Goal: Task Accomplishment & Management: Complete application form

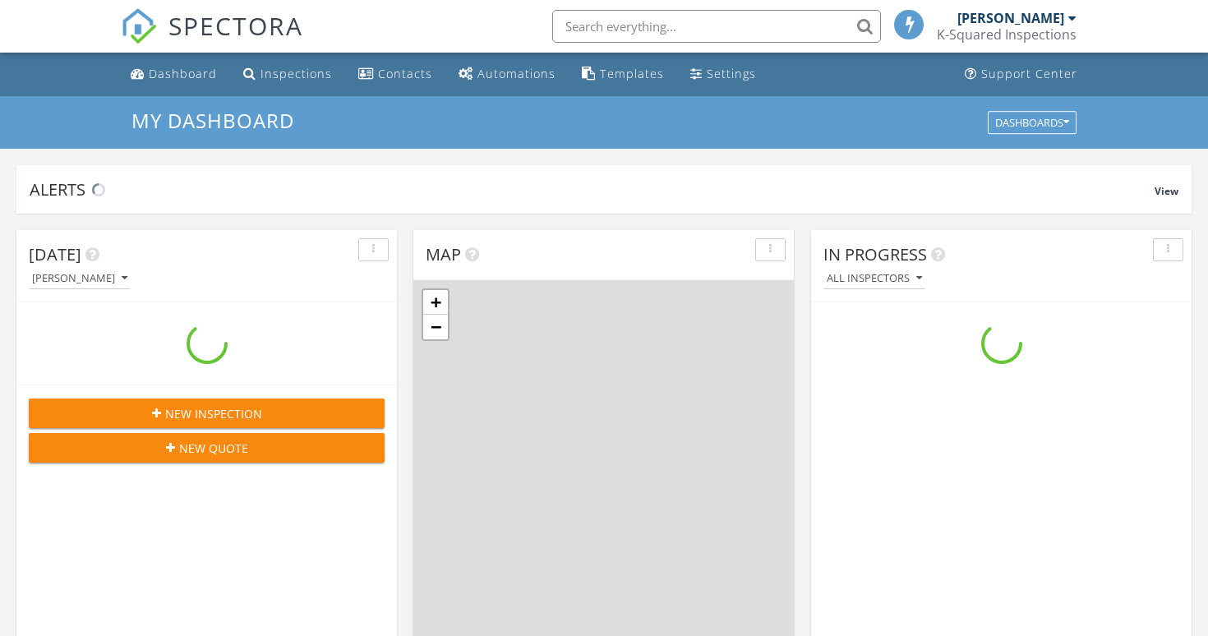
scroll to position [1497, 1209]
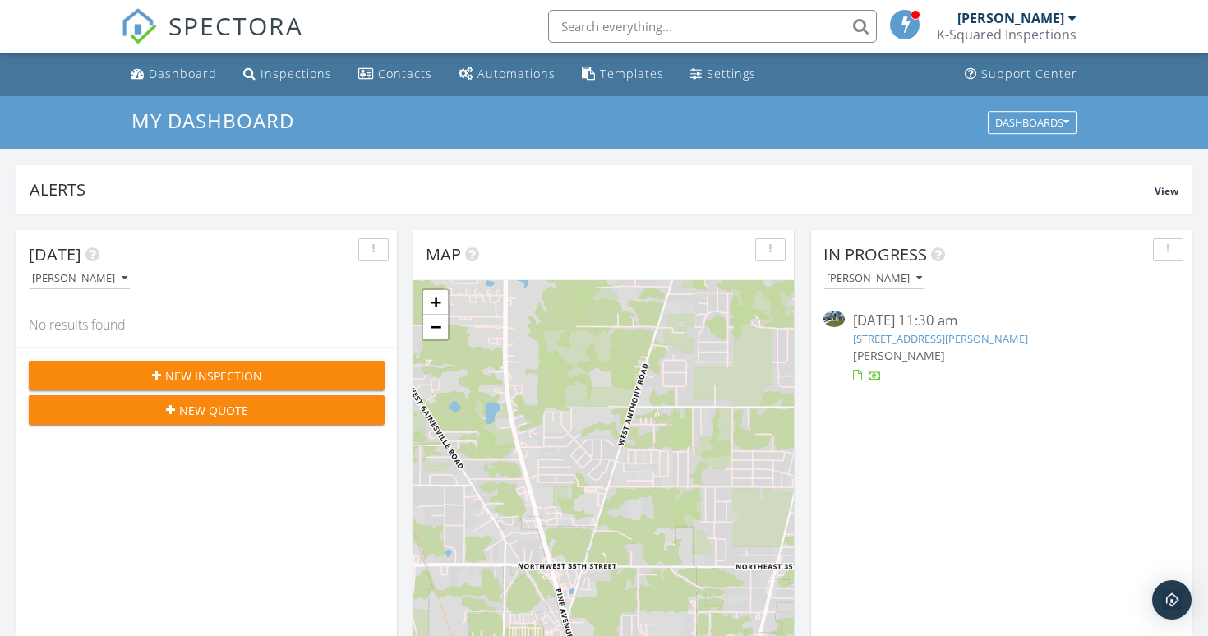
click at [195, 369] on span "New Inspection" at bounding box center [213, 375] width 97 height 17
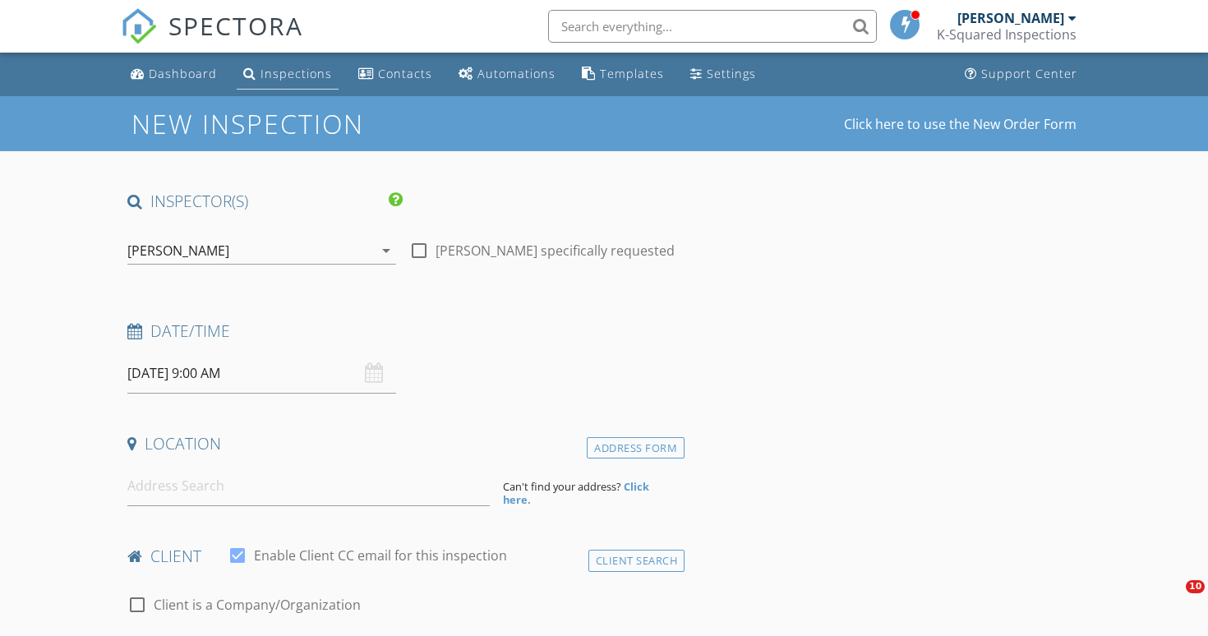
click at [294, 67] on div "Inspections" at bounding box center [297, 74] width 72 height 16
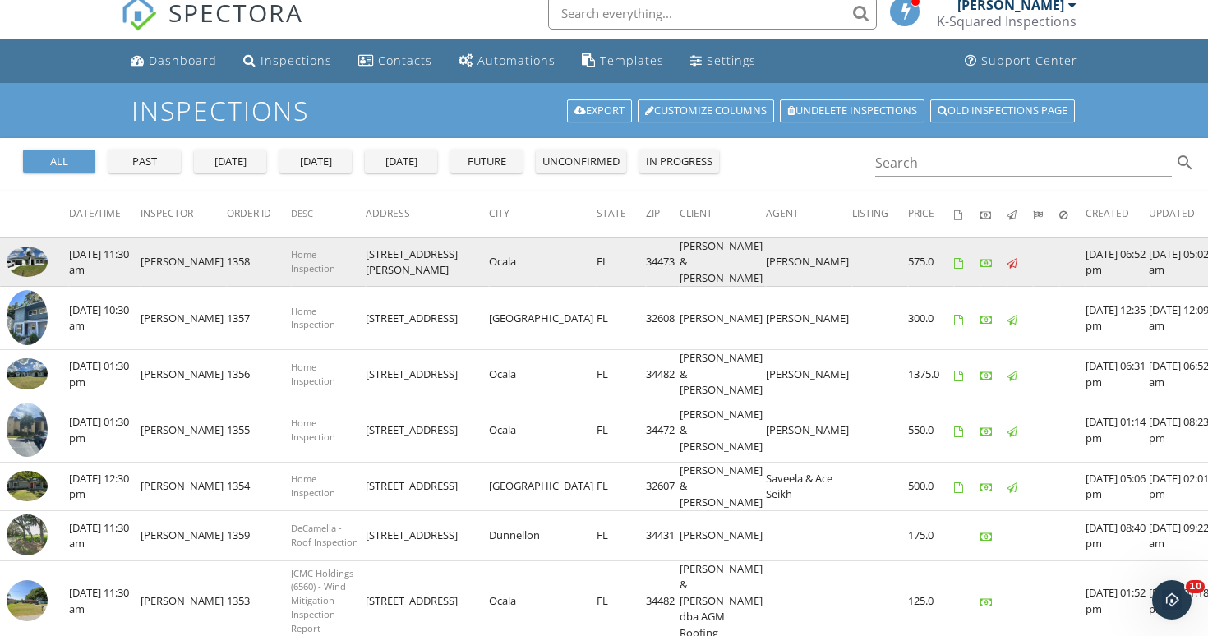
scroll to position [16, 0]
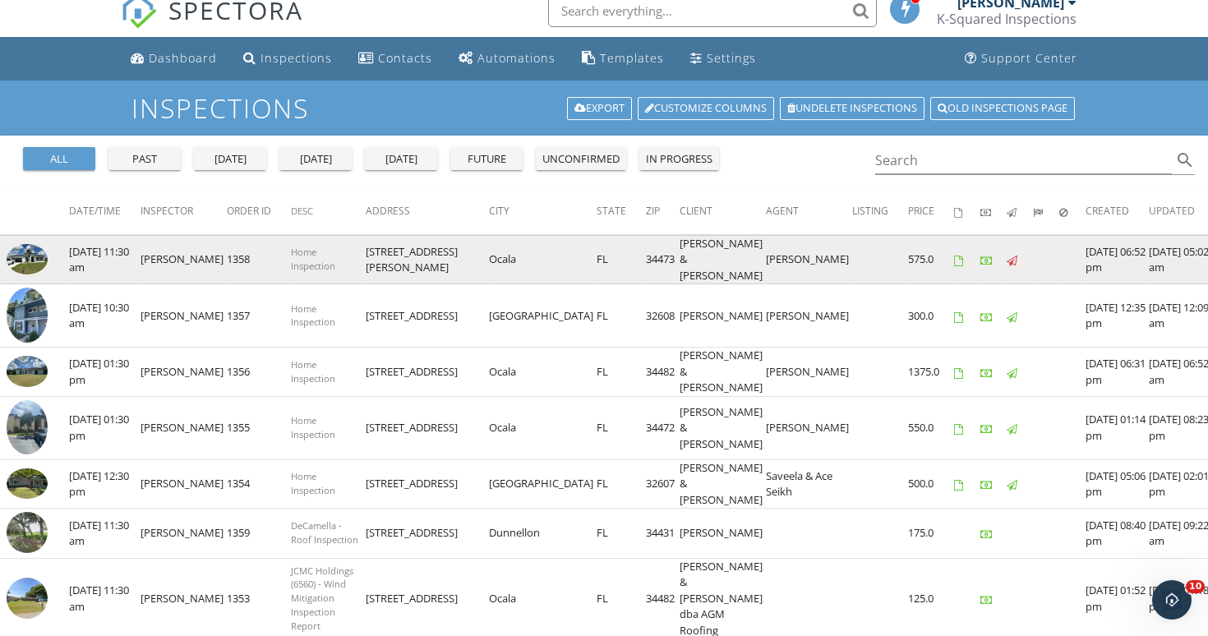
click at [1086, 256] on td "[DATE] 06:52 pm" at bounding box center [1117, 259] width 63 height 49
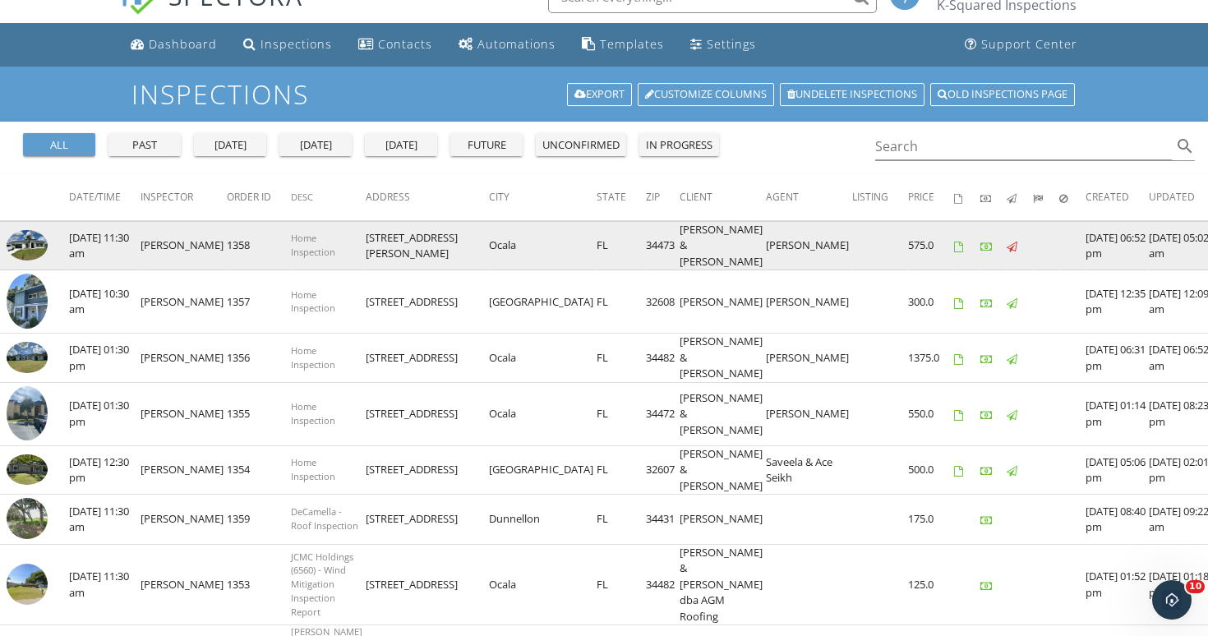
scroll to position [27, 0]
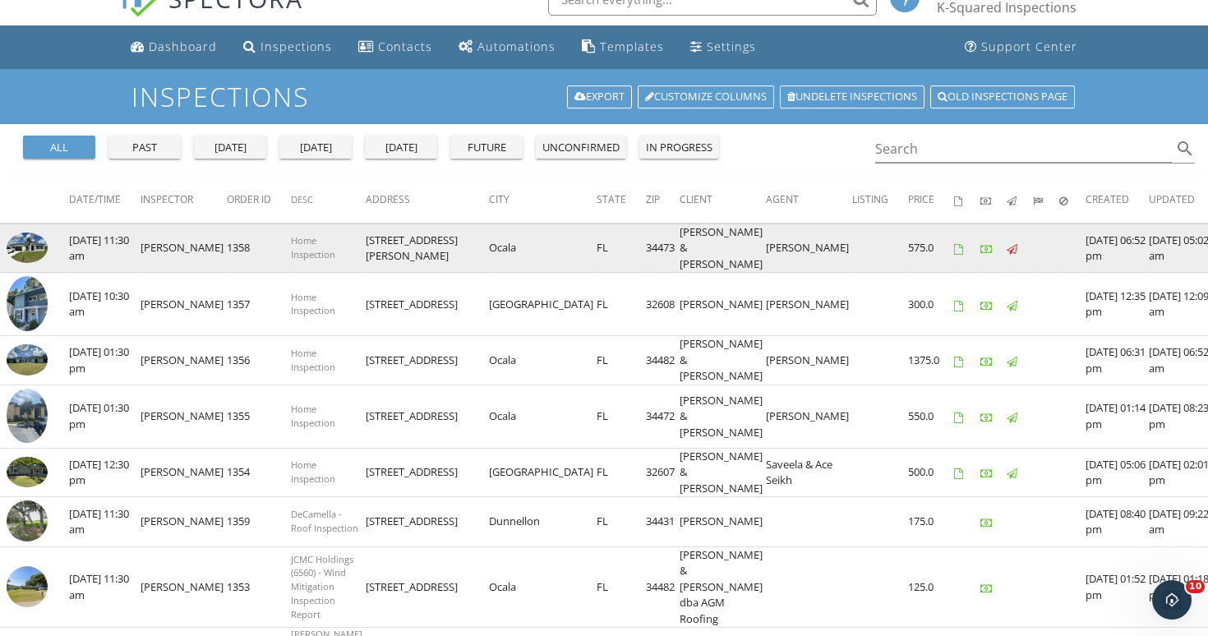
click at [435, 253] on td "[STREET_ADDRESS][PERSON_NAME]" at bounding box center [427, 248] width 123 height 49
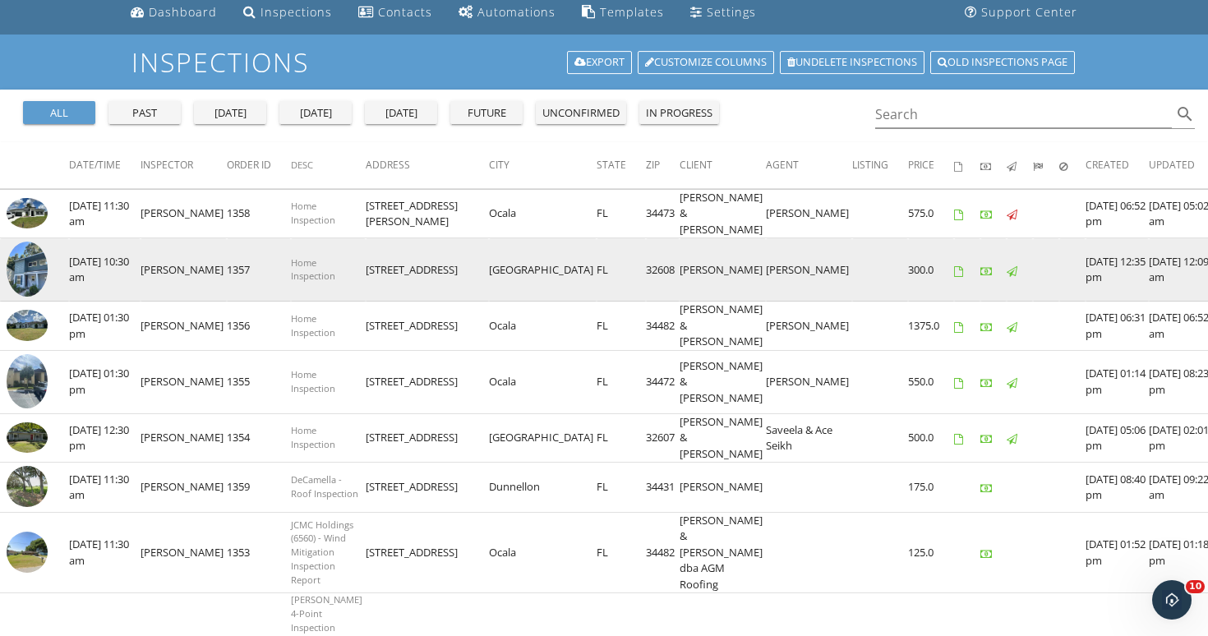
scroll to position [62, 0]
click at [386, 285] on td "3935 SW 26th Terrace A" at bounding box center [427, 269] width 123 height 63
click at [39, 296] on img at bounding box center [27, 268] width 41 height 55
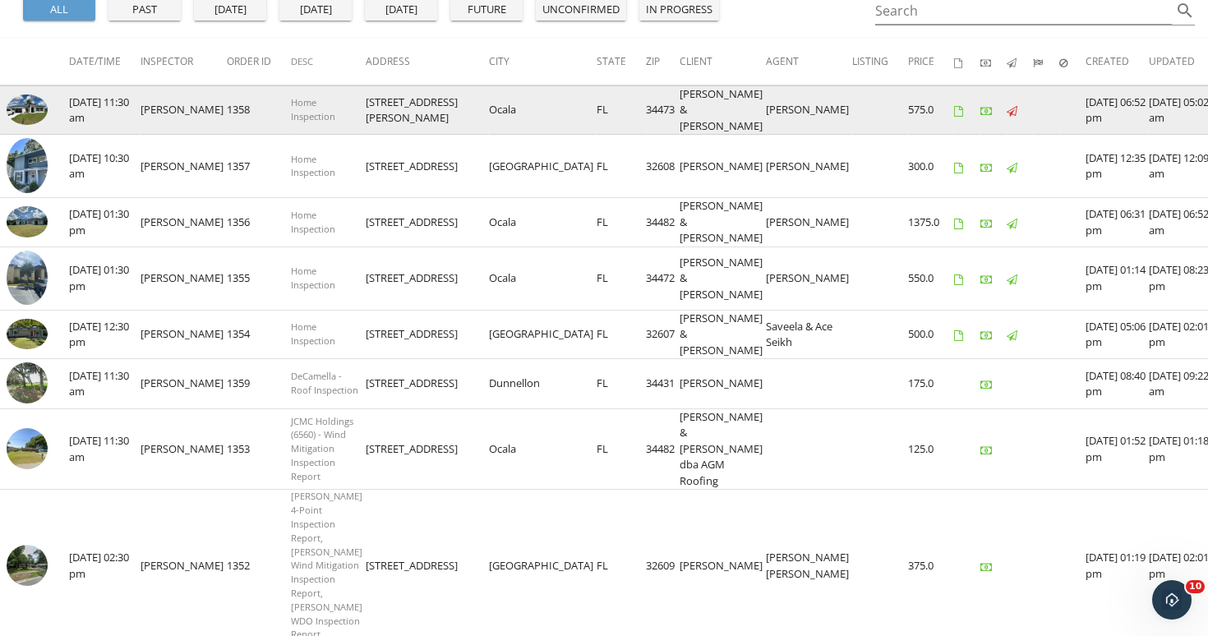
scroll to position [170, 0]
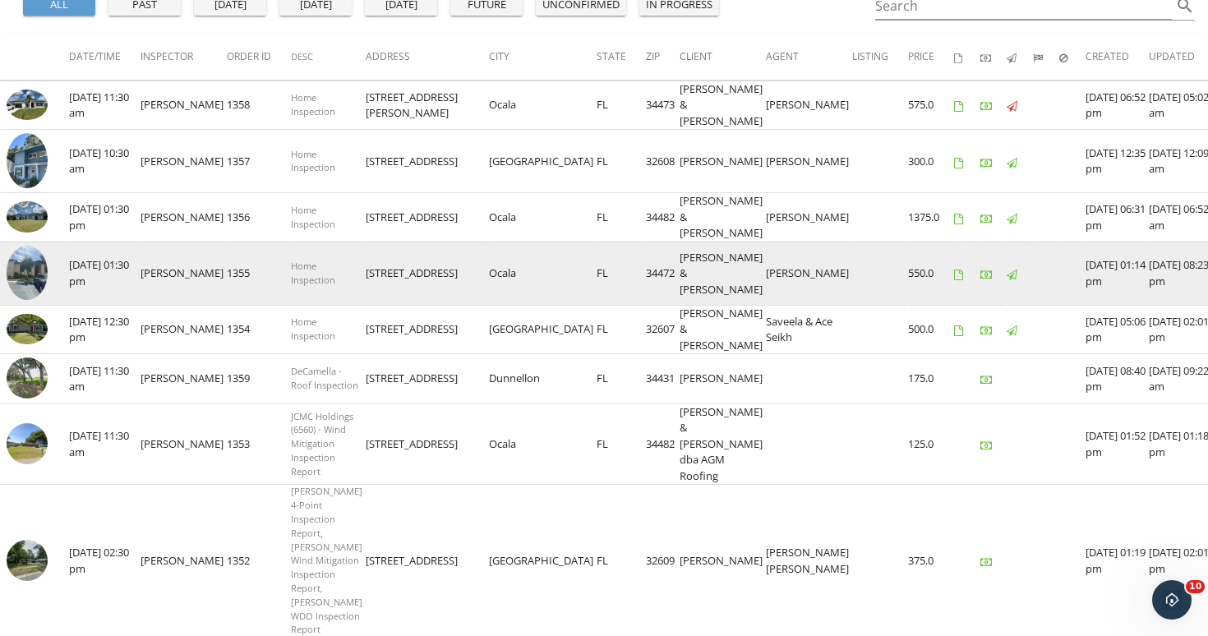
click at [29, 301] on img at bounding box center [27, 273] width 41 height 55
click at [22, 301] on img at bounding box center [27, 273] width 41 height 55
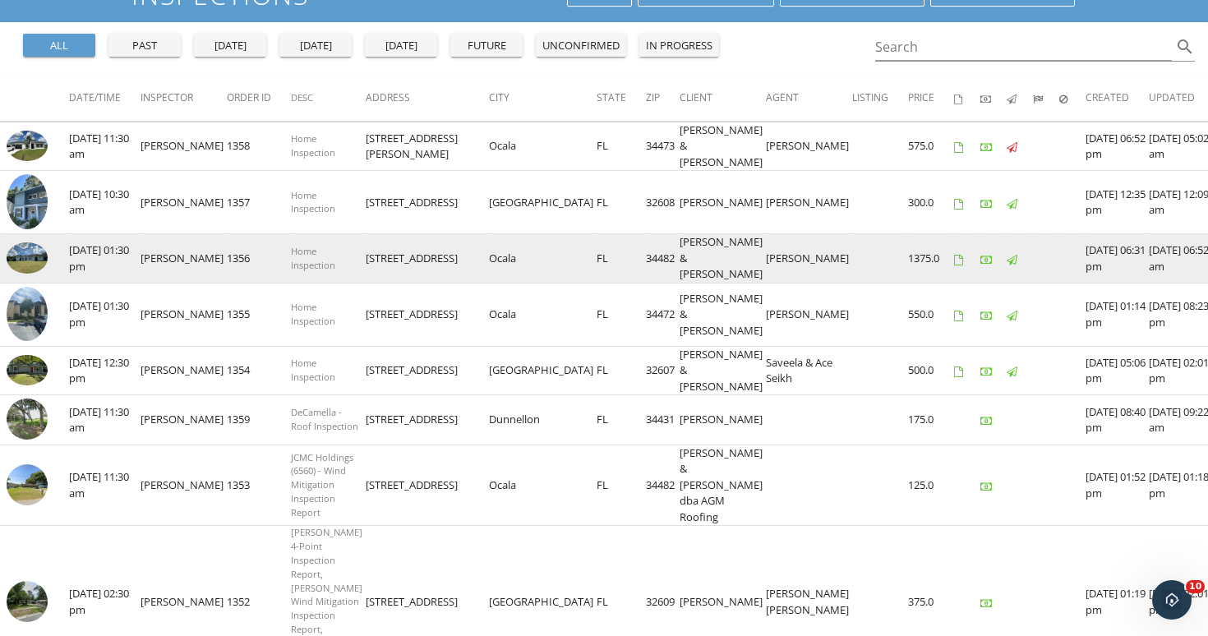
scroll to position [127, 0]
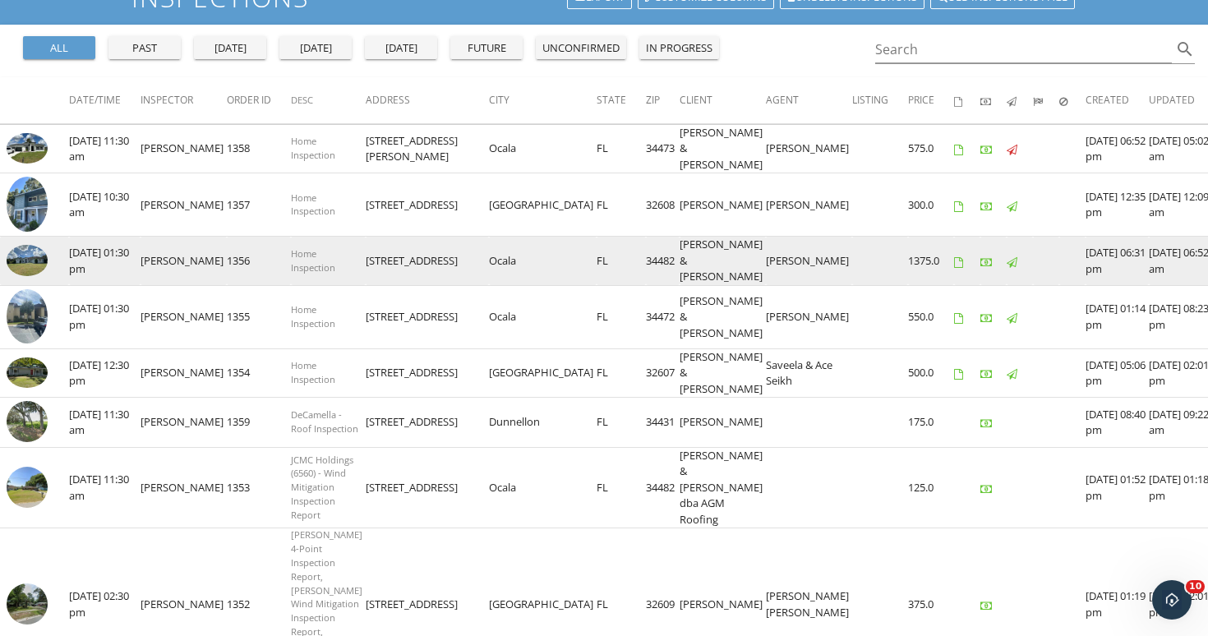
click at [23, 275] on img at bounding box center [27, 260] width 41 height 30
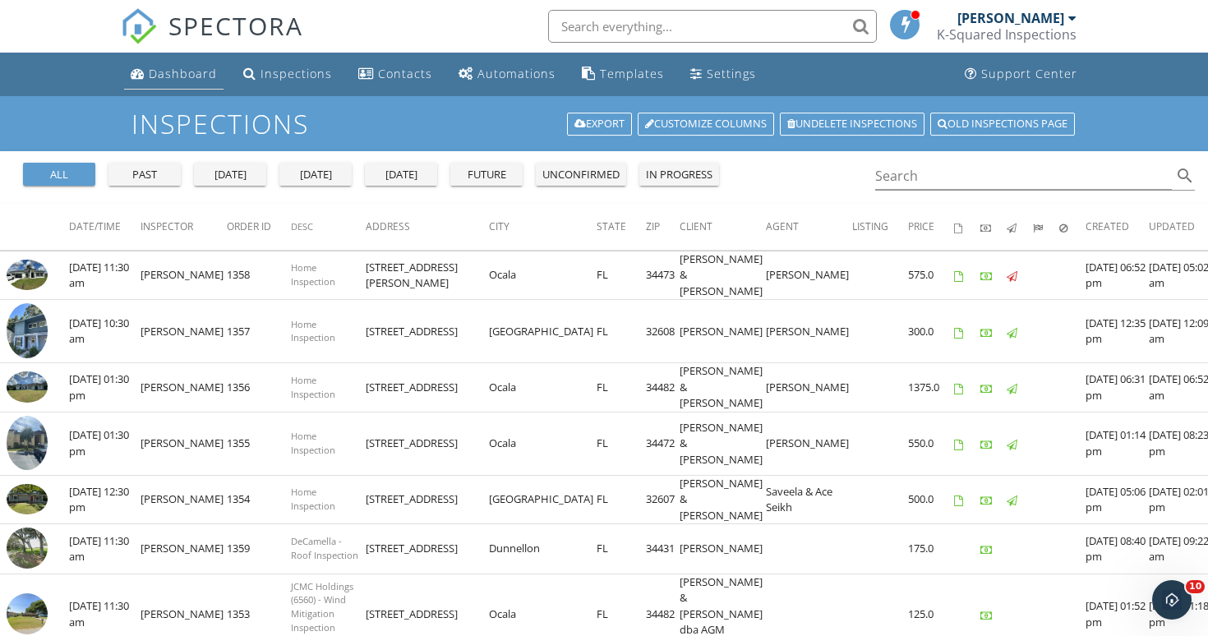
scroll to position [0, 0]
click at [162, 66] on div "Dashboard" at bounding box center [183, 74] width 68 height 16
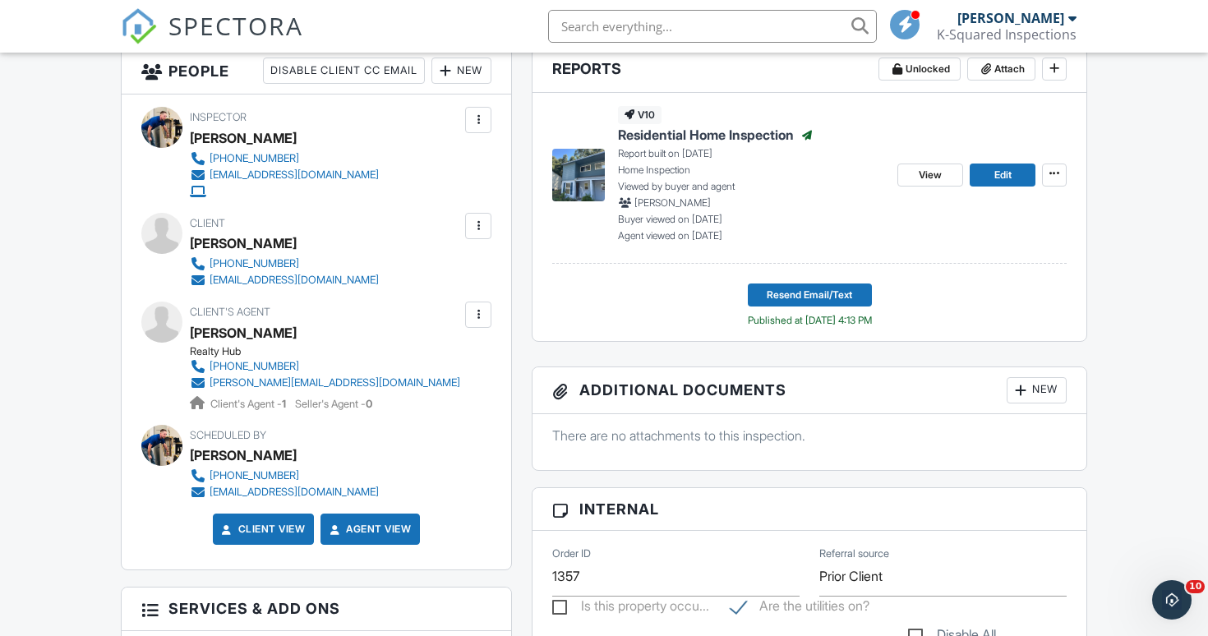
scroll to position [436, 0]
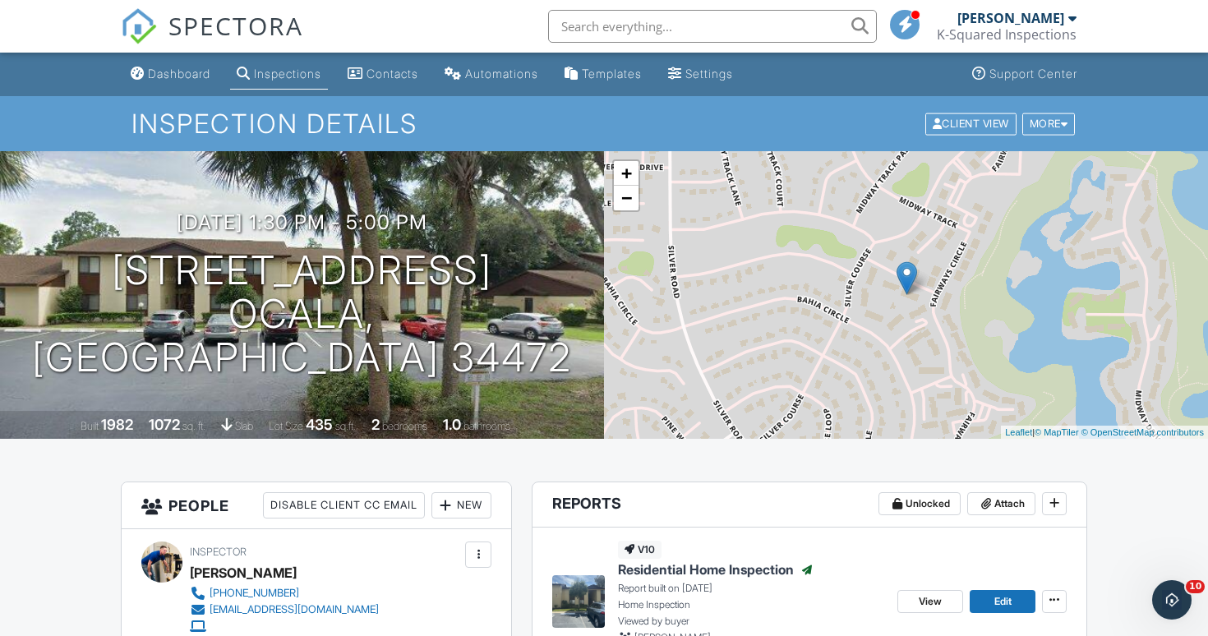
click at [279, 81] on link "Inspections" at bounding box center [279, 74] width 98 height 30
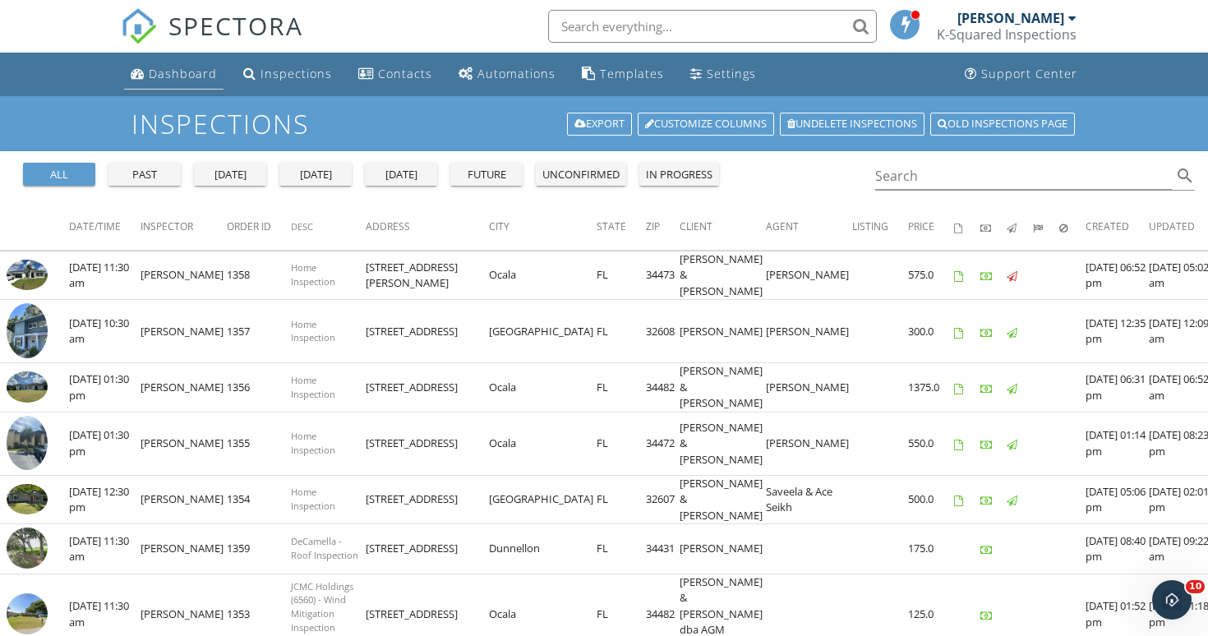
click at [169, 80] on div "Dashboard" at bounding box center [183, 74] width 68 height 16
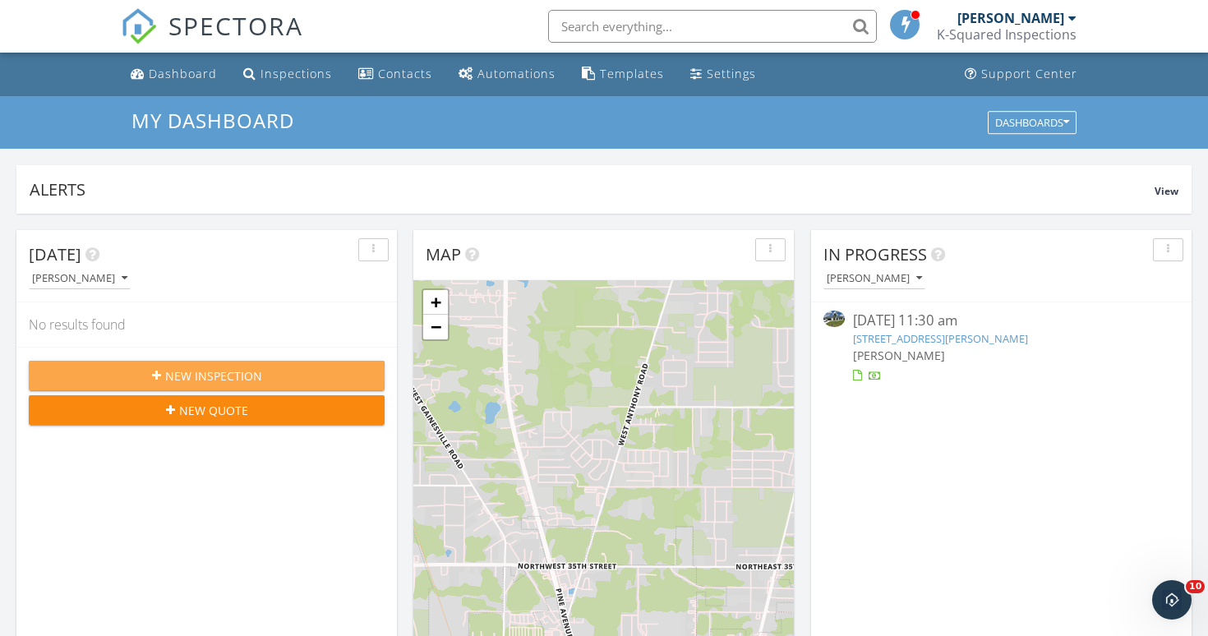
click at [215, 376] on span "New Inspection" at bounding box center [213, 375] width 97 height 17
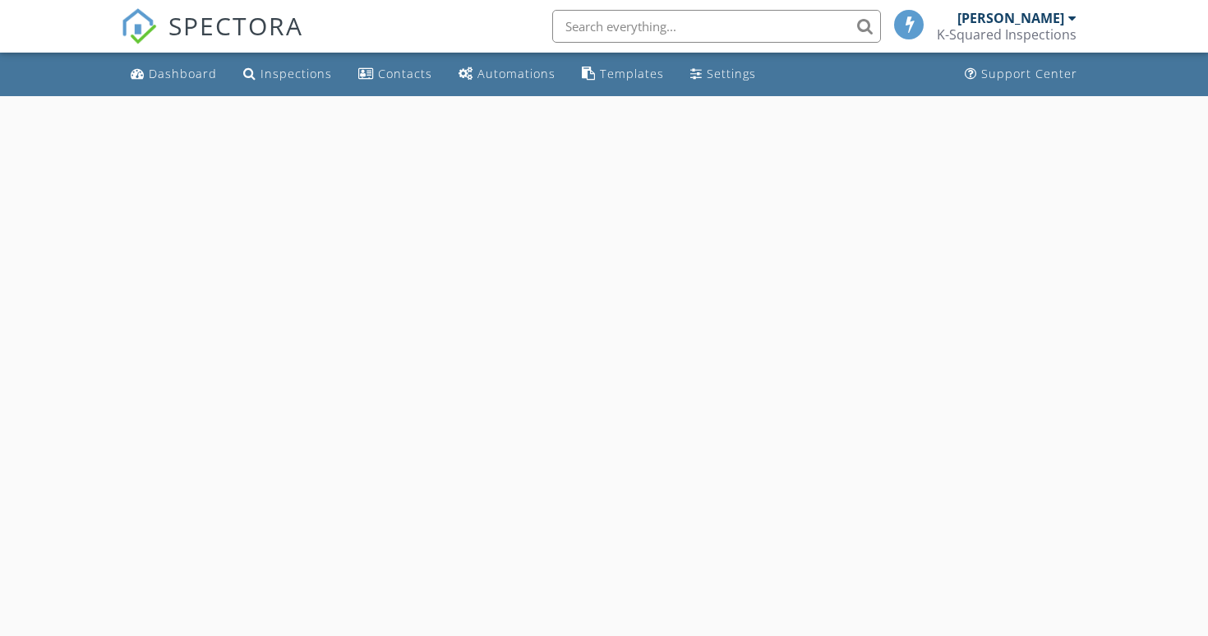
select select "8"
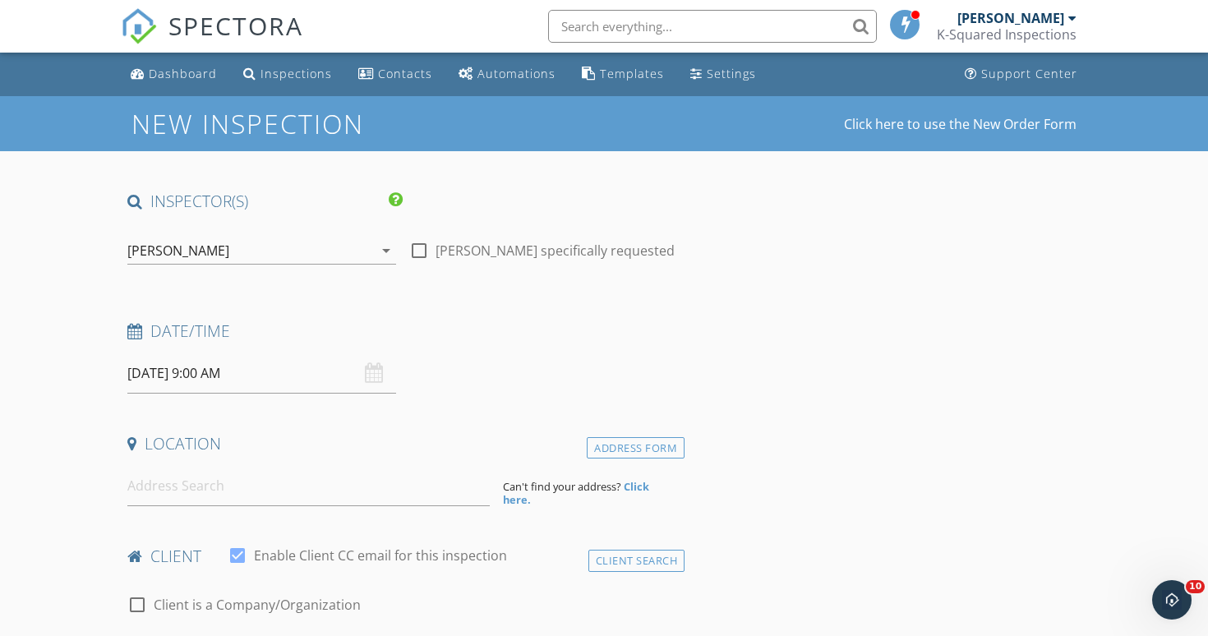
click at [241, 373] on input "09/29/2025 9:00 AM" at bounding box center [261, 373] width 269 height 40
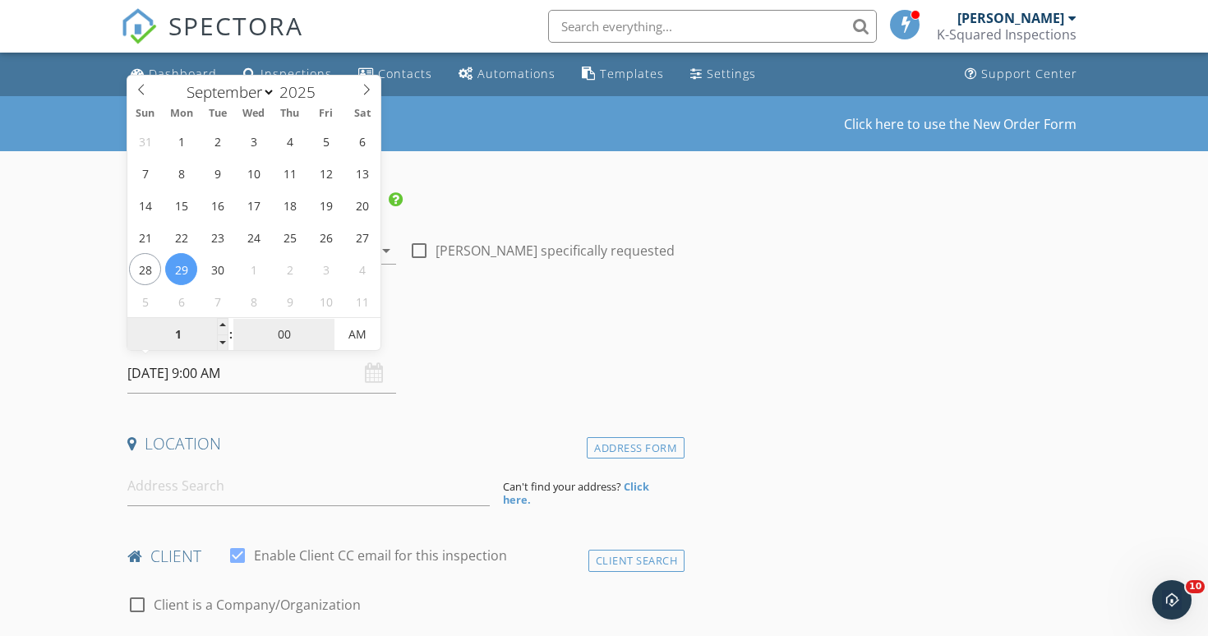
type input "01"
type input "09/29/2025 1:00 AM"
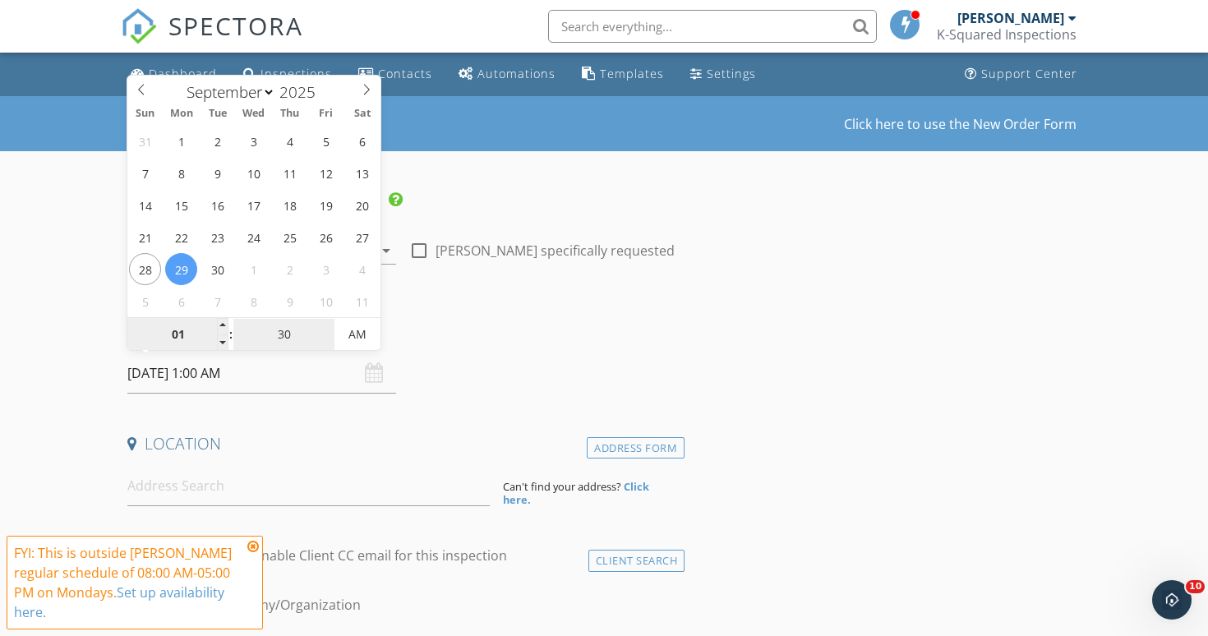
type input "30"
type input "[DATE] 1:30 PM"
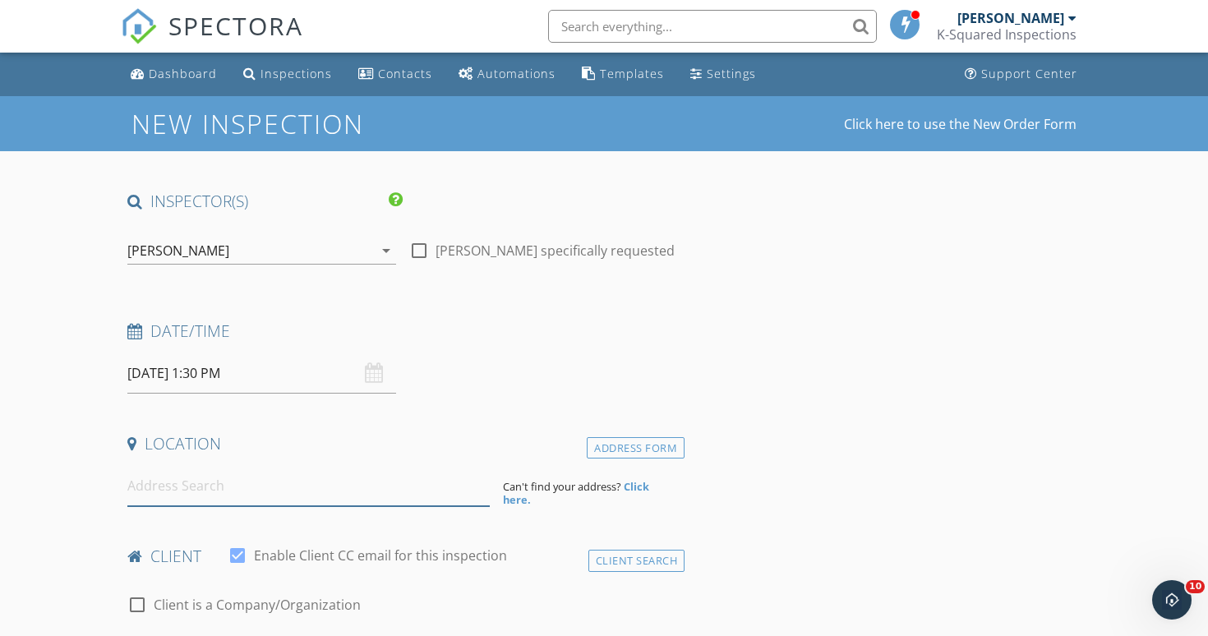
click at [235, 475] on input at bounding box center [308, 486] width 363 height 40
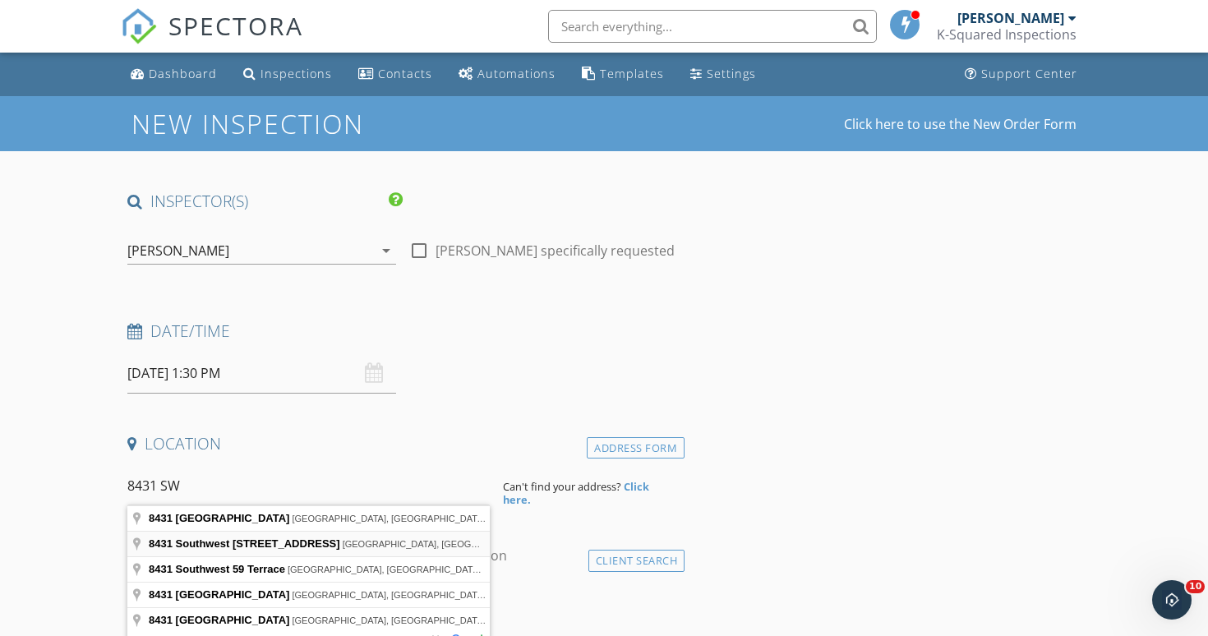
type input "8431 Southwest 93 Place, Ocala, FL, USA"
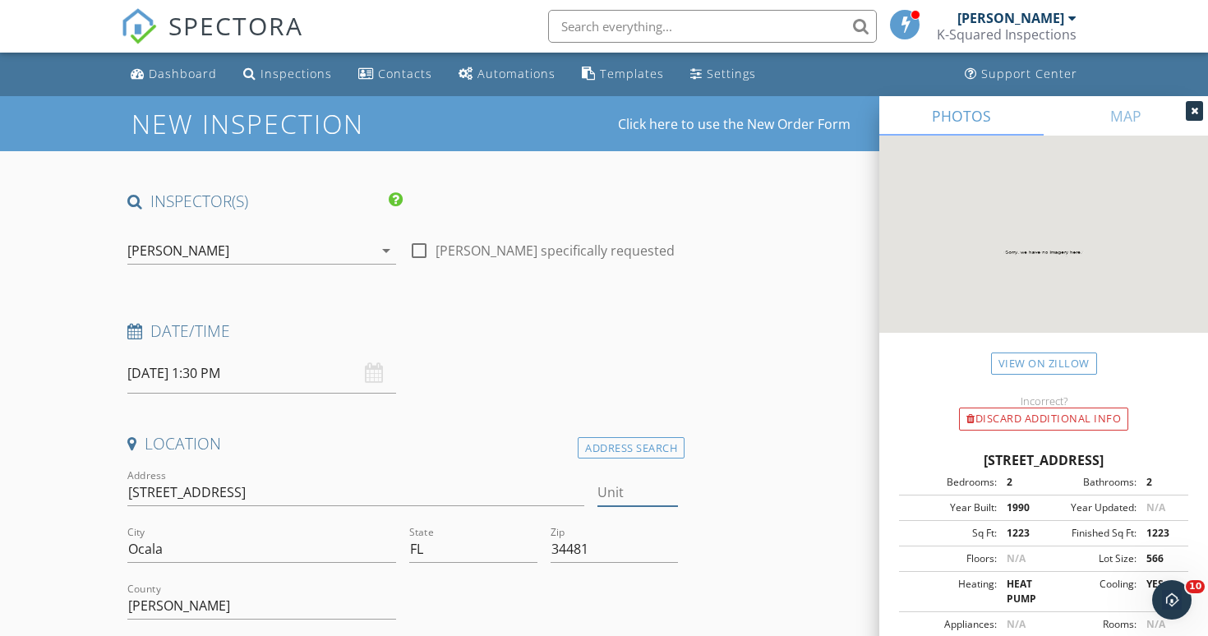
click at [632, 496] on input "Unit" at bounding box center [638, 492] width 81 height 27
type input "F"
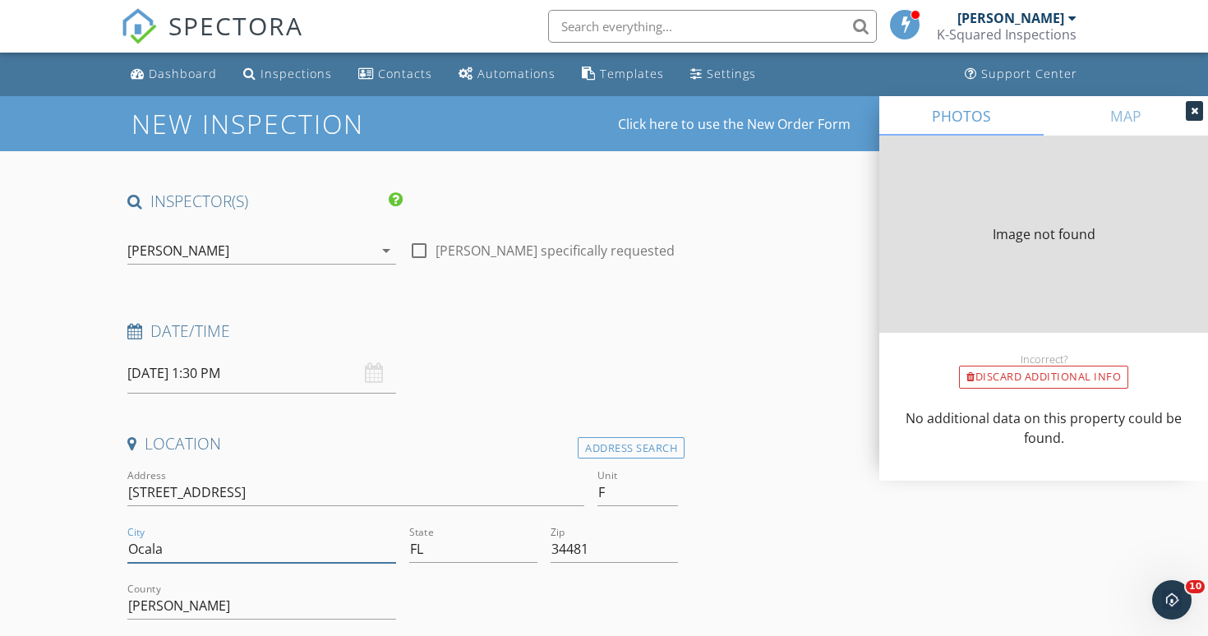
type input "1411"
type input "1990"
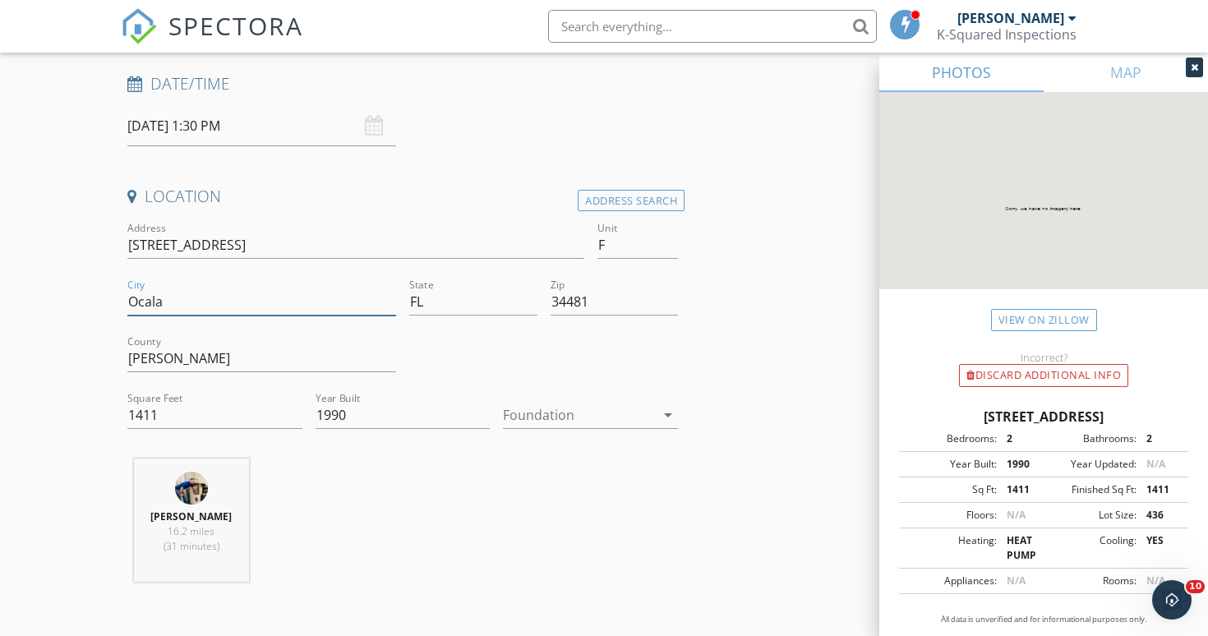
scroll to position [250, 0]
click at [612, 411] on div at bounding box center [579, 412] width 152 height 26
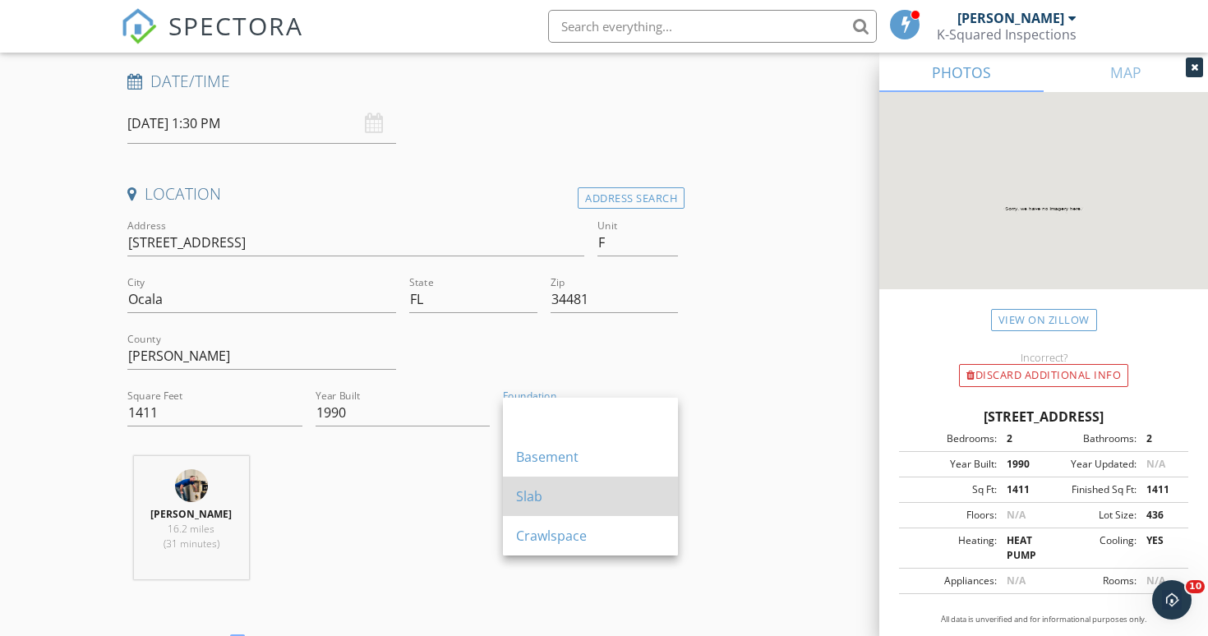
click at [596, 506] on div "Slab" at bounding box center [590, 497] width 149 height 20
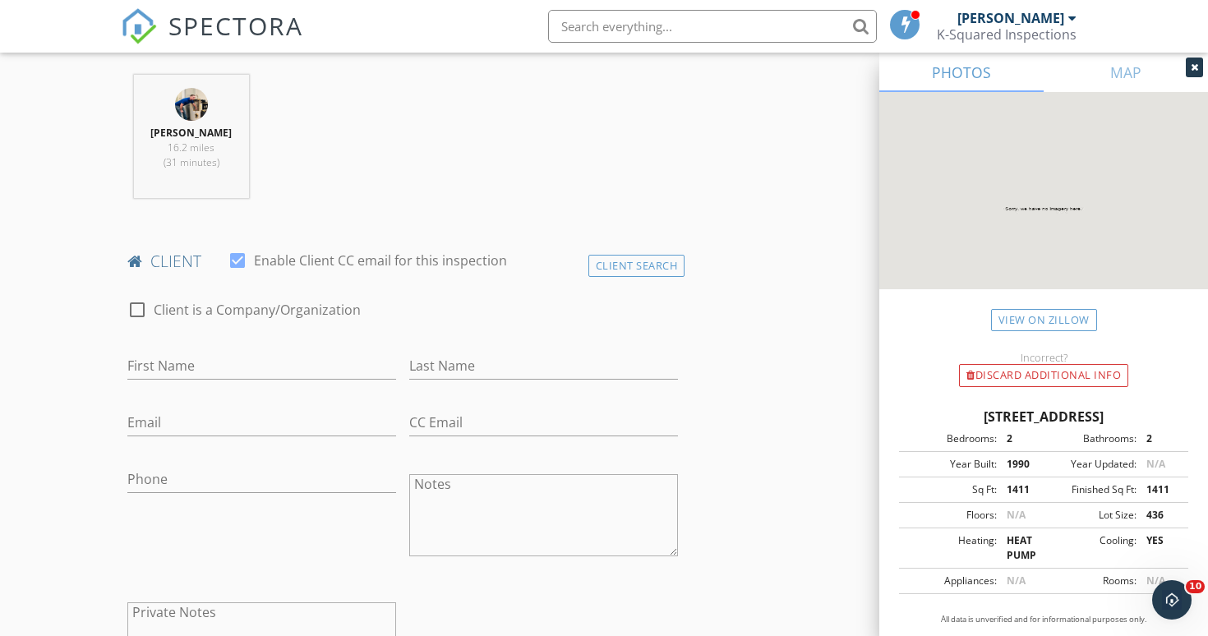
scroll to position [635, 0]
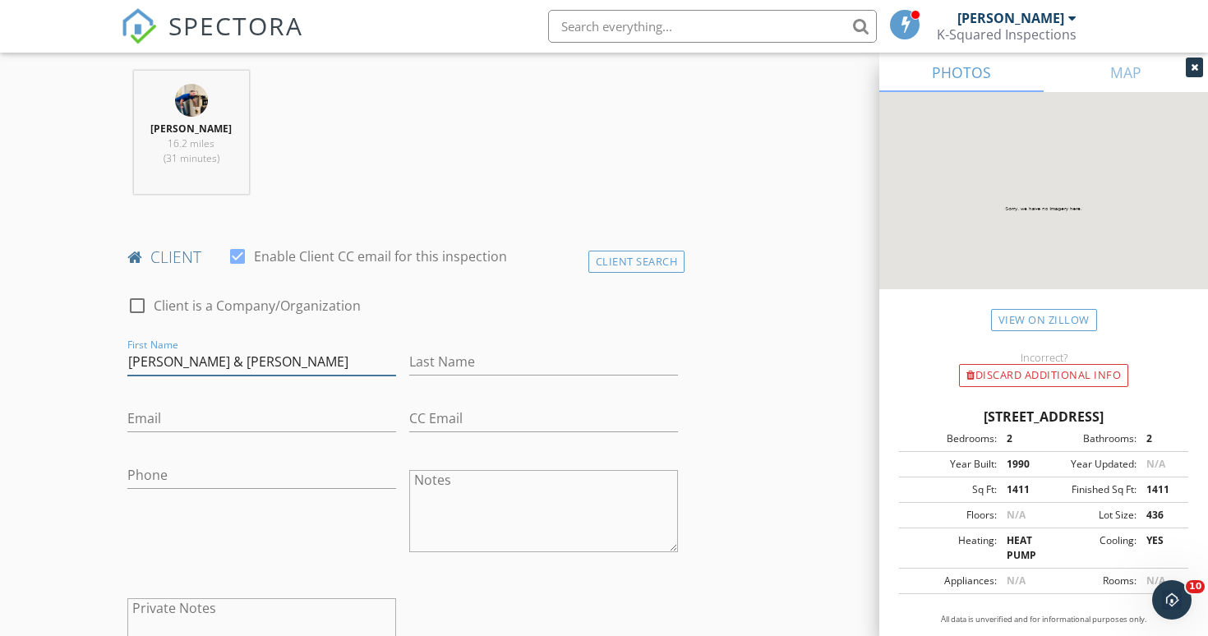
type input "[PERSON_NAME] & [PERSON_NAME]"
type input "[PERSON_NAME]"
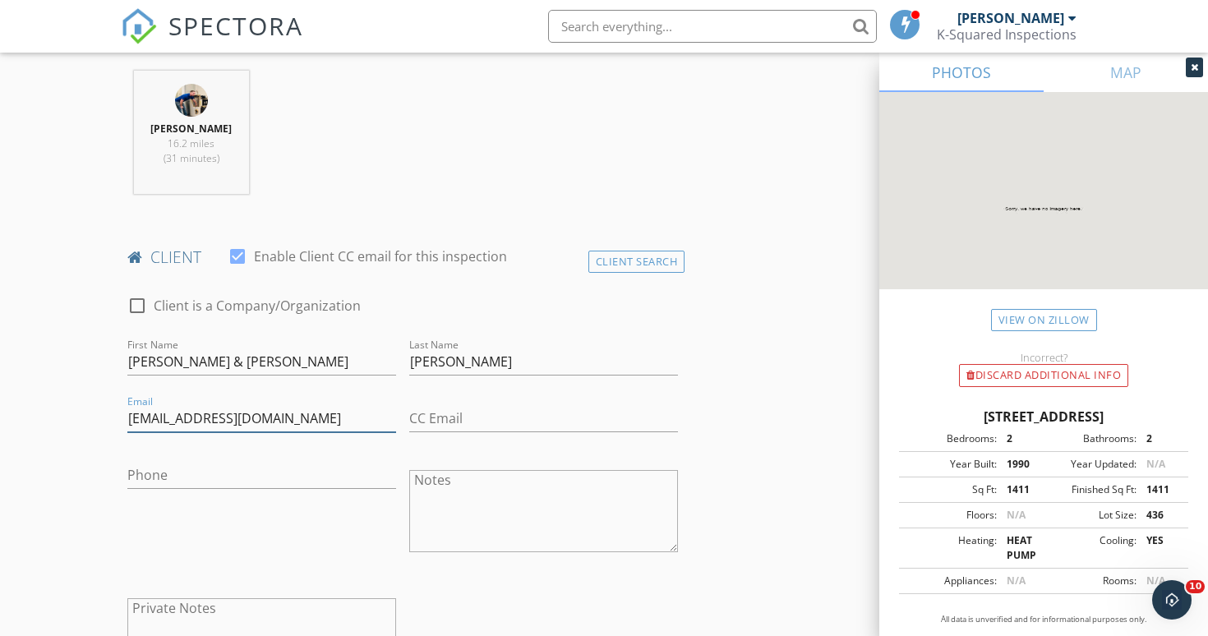
type input "[EMAIL_ADDRESS][DOMAIN_NAME]"
type input "[PHONE_NUMBER]"
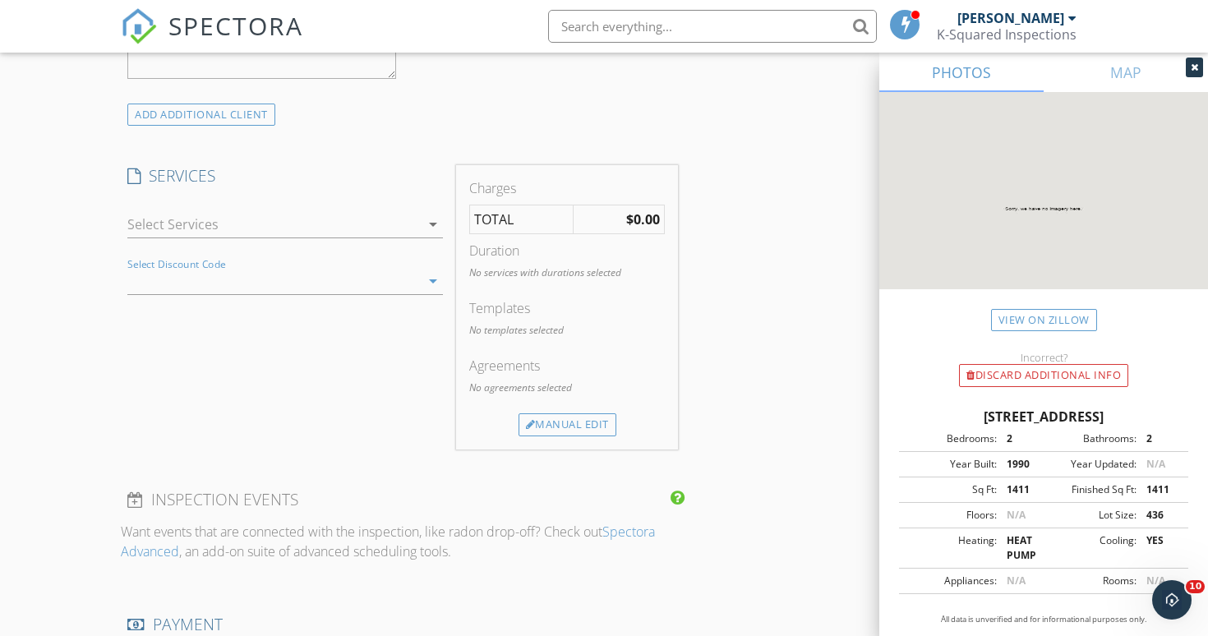
scroll to position [1237, 0]
click at [261, 221] on div at bounding box center [273, 224] width 293 height 26
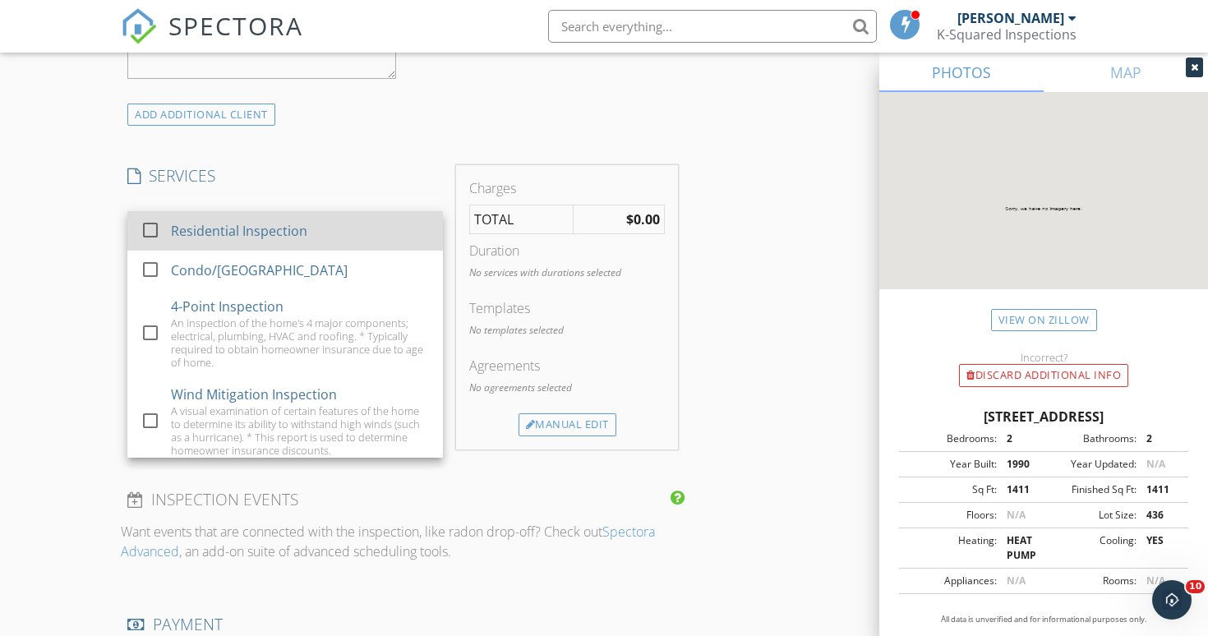
click at [225, 230] on div "Residential Inspection" at bounding box center [239, 231] width 136 height 20
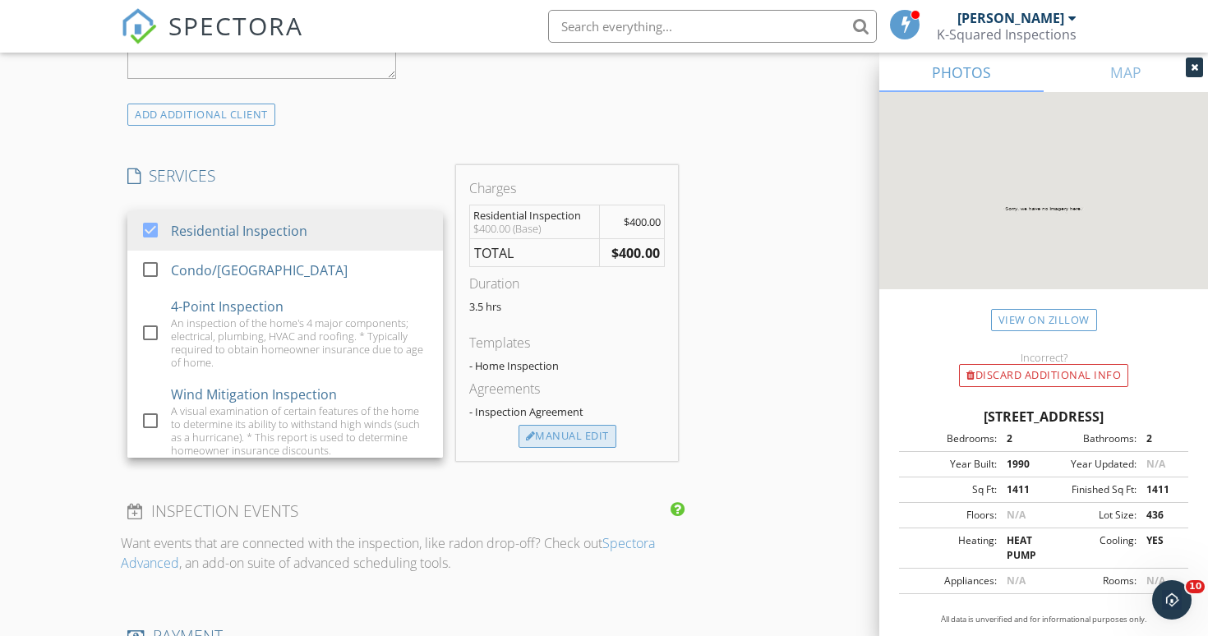
click at [572, 427] on div "Manual Edit" at bounding box center [568, 436] width 98 height 23
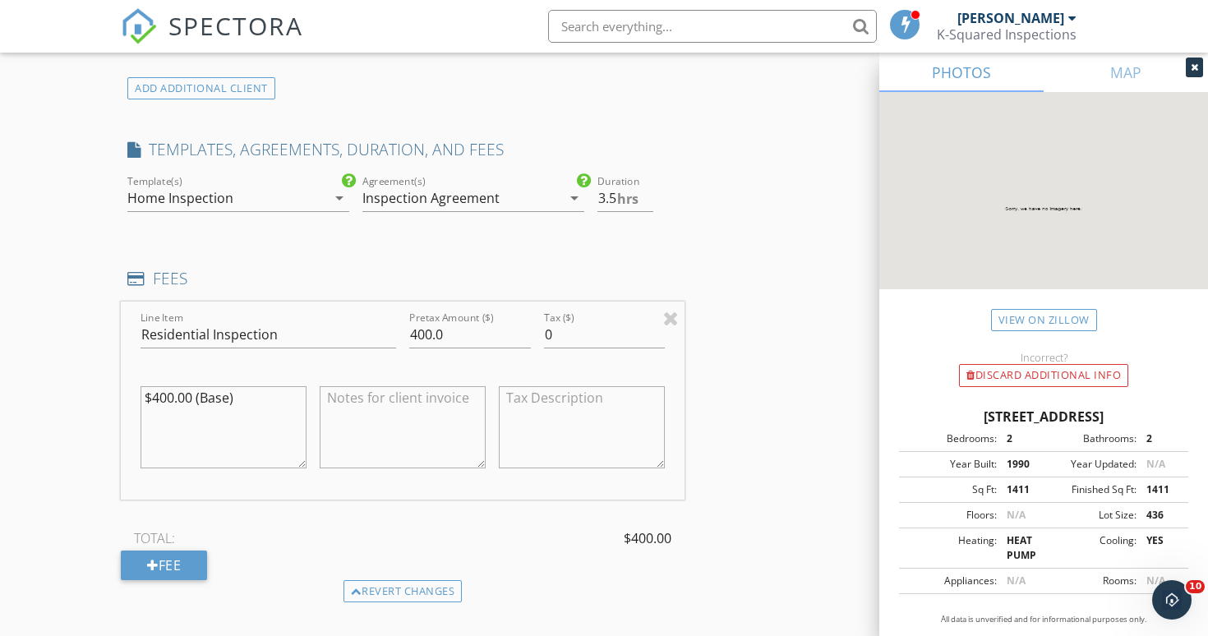
scroll to position [1290, 0]
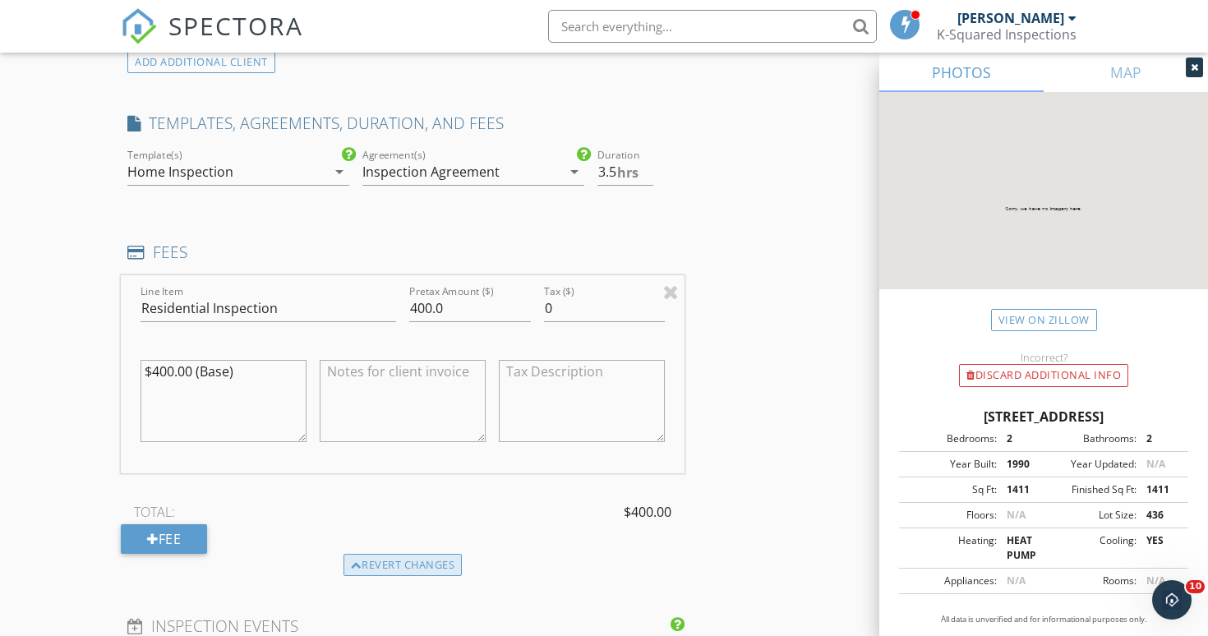
click at [434, 561] on div "Revert changes" at bounding box center [403, 565] width 119 height 23
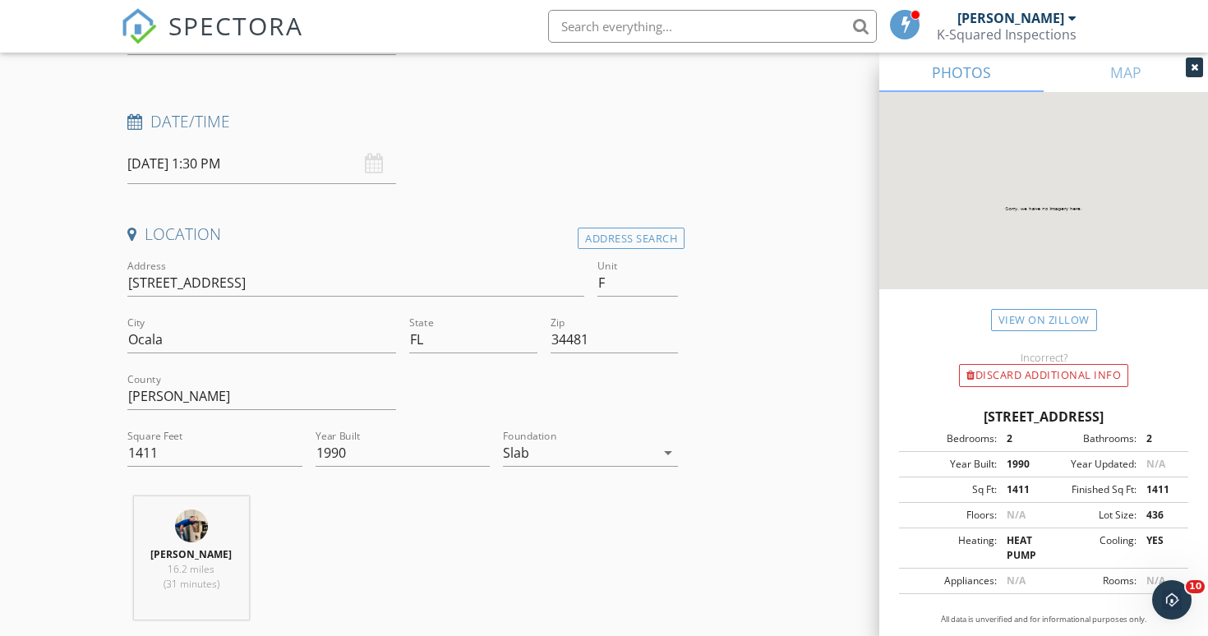
scroll to position [145, 0]
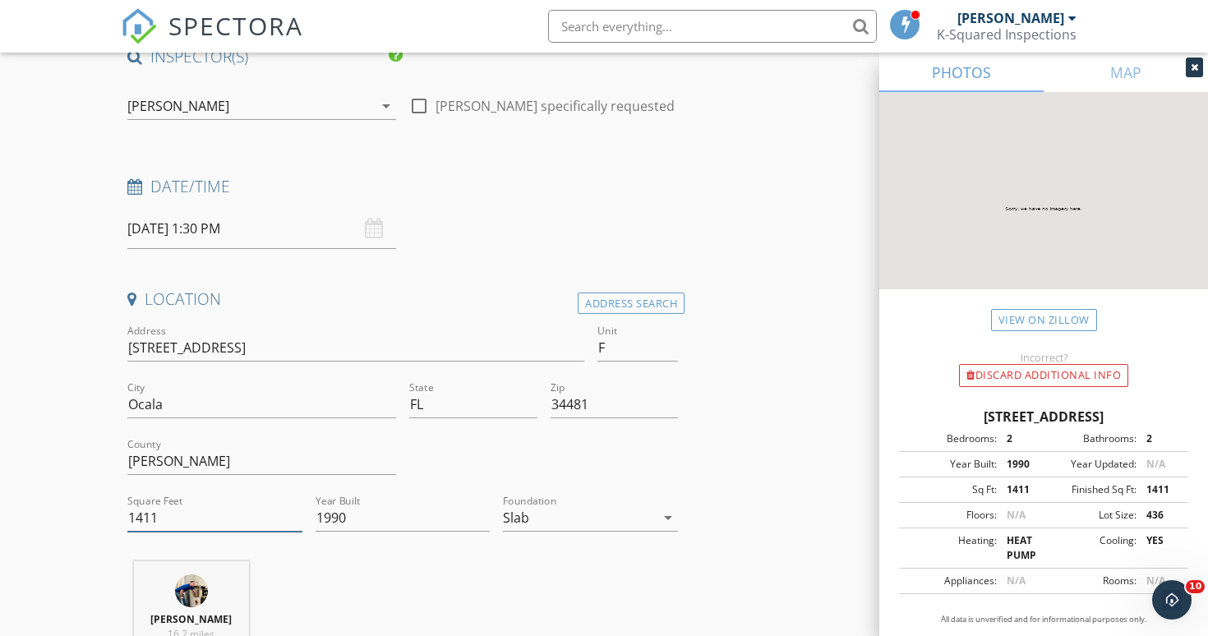
click at [181, 520] on input "1411" at bounding box center [214, 518] width 175 height 27
type input "1"
type input "1971"
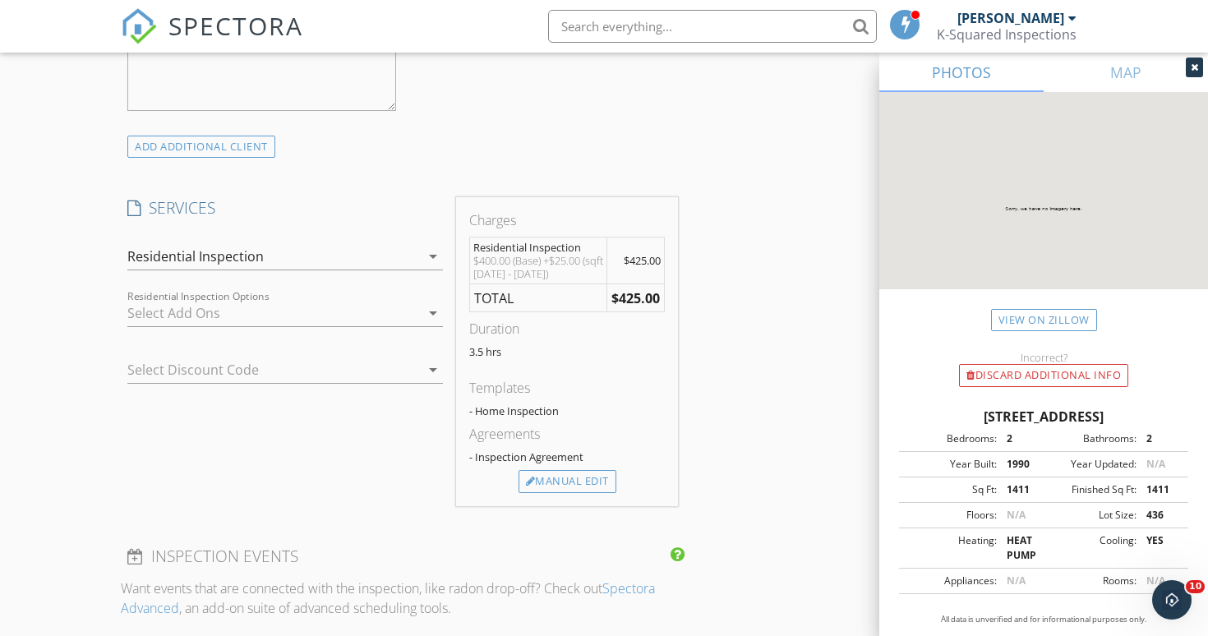
scroll to position [1219, 0]
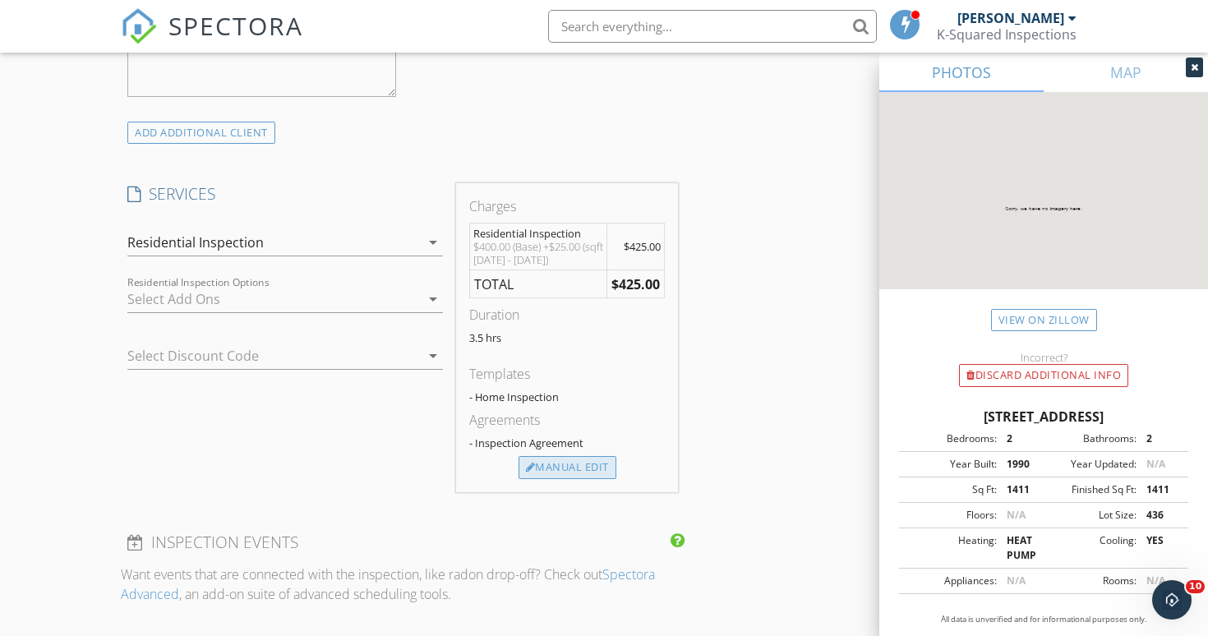
click at [550, 464] on div "Manual Edit" at bounding box center [568, 467] width 98 height 23
type input "425.0"
type textarea "$400.00 (Base) +$25.00 (sqft [DATE] - [DATE])"
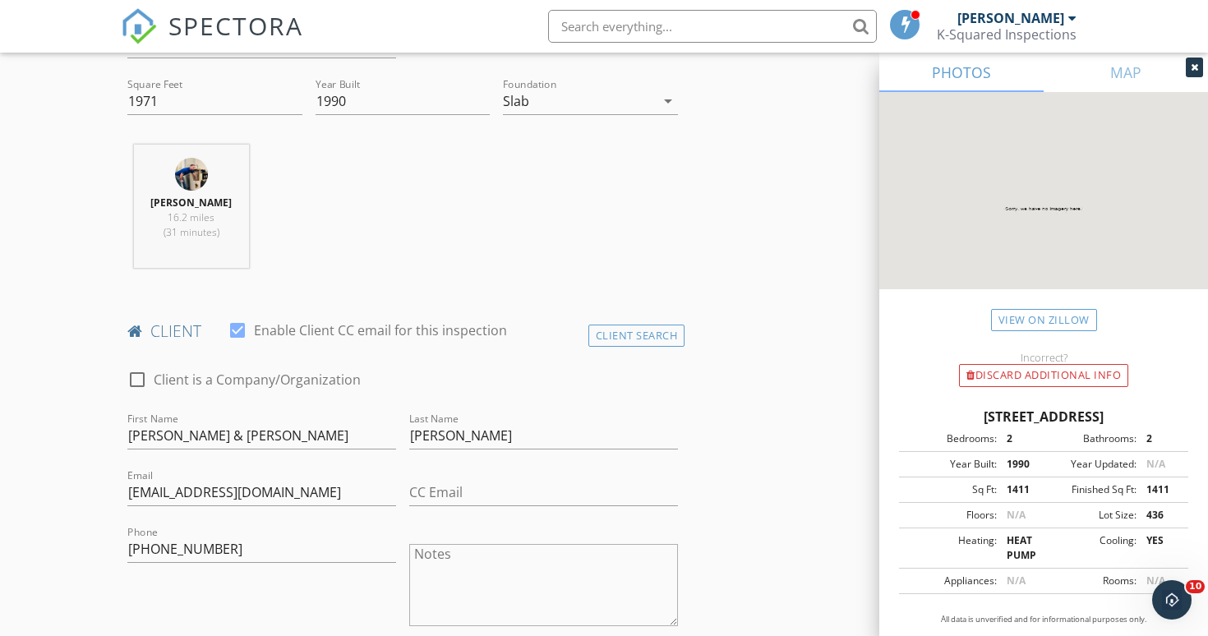
scroll to position [548, 0]
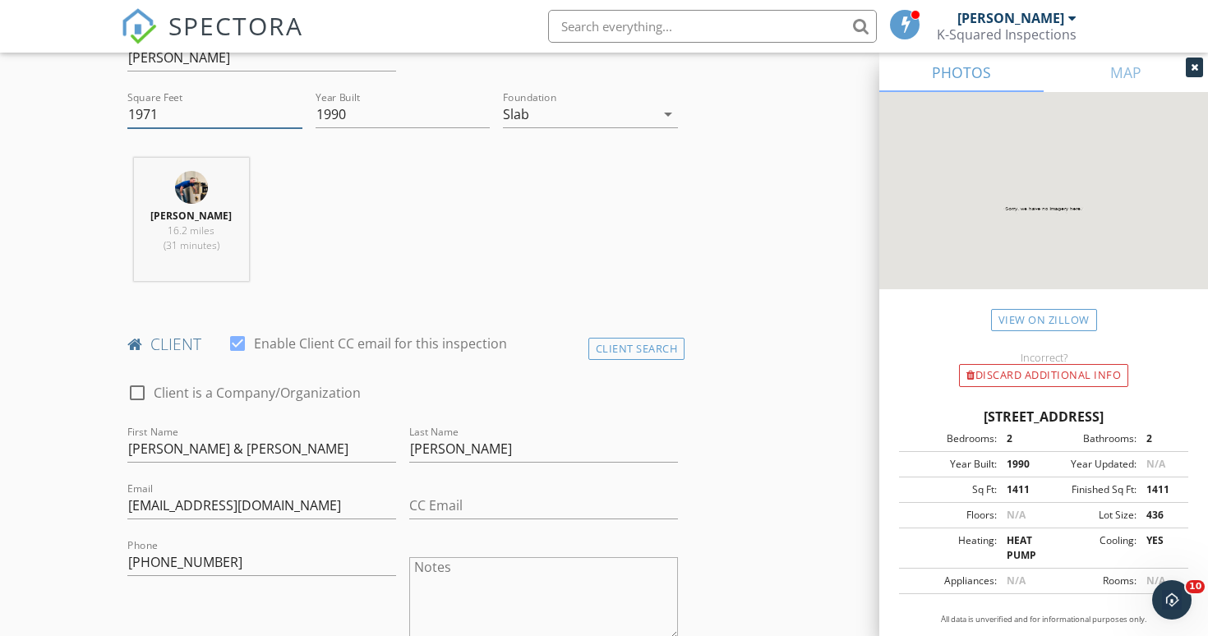
click at [179, 113] on input "1971" at bounding box center [214, 114] width 175 height 27
type input "1411"
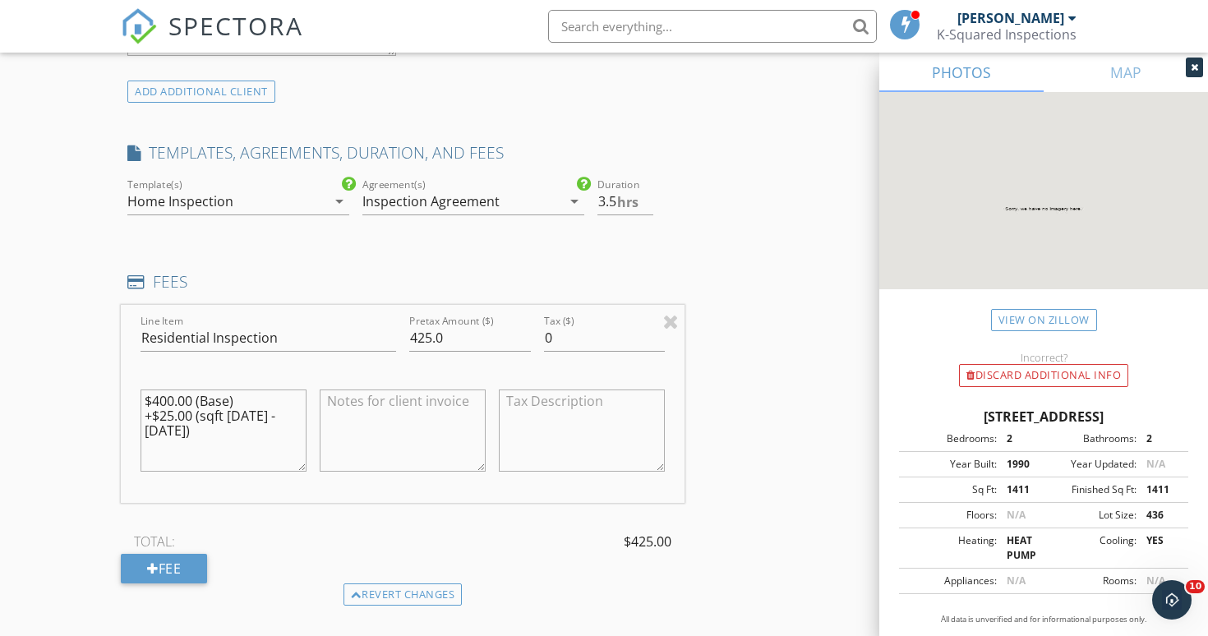
scroll to position [1275, 0]
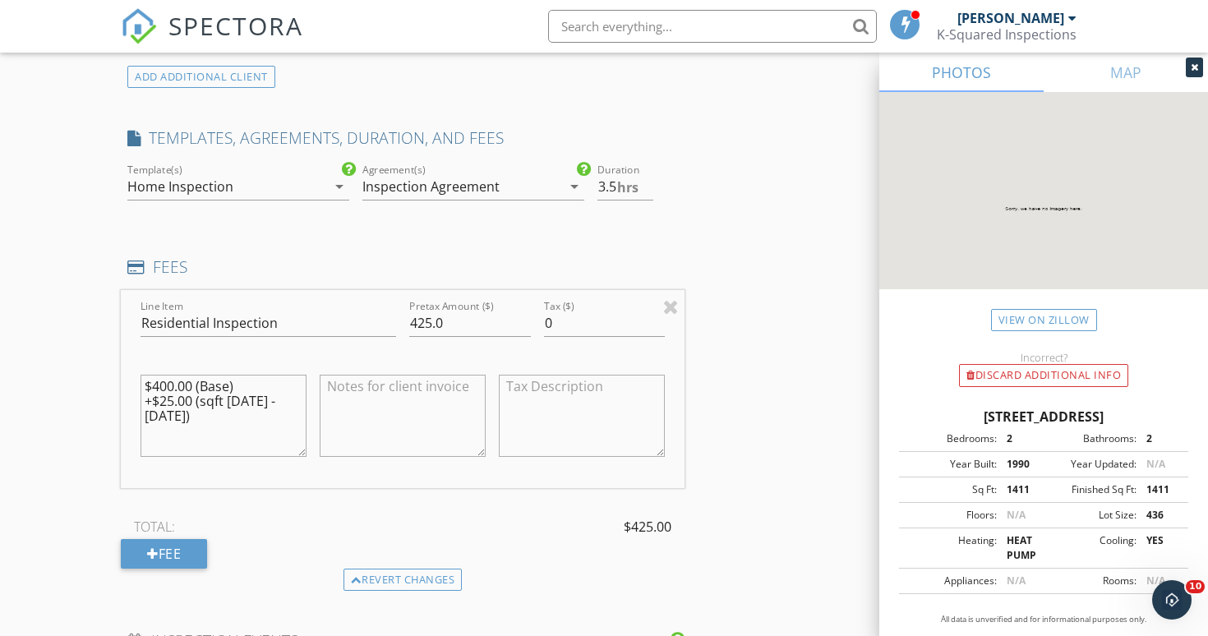
click at [353, 378] on textarea at bounding box center [403, 416] width 166 height 82
type textarea "Home Details: - Heat/Cool= 1,411 Sq Ft - Total= 1,971 Sq Ft - Bed/Bath= 2/2 - L…"
click at [177, 546] on div "Fee" at bounding box center [164, 554] width 86 height 30
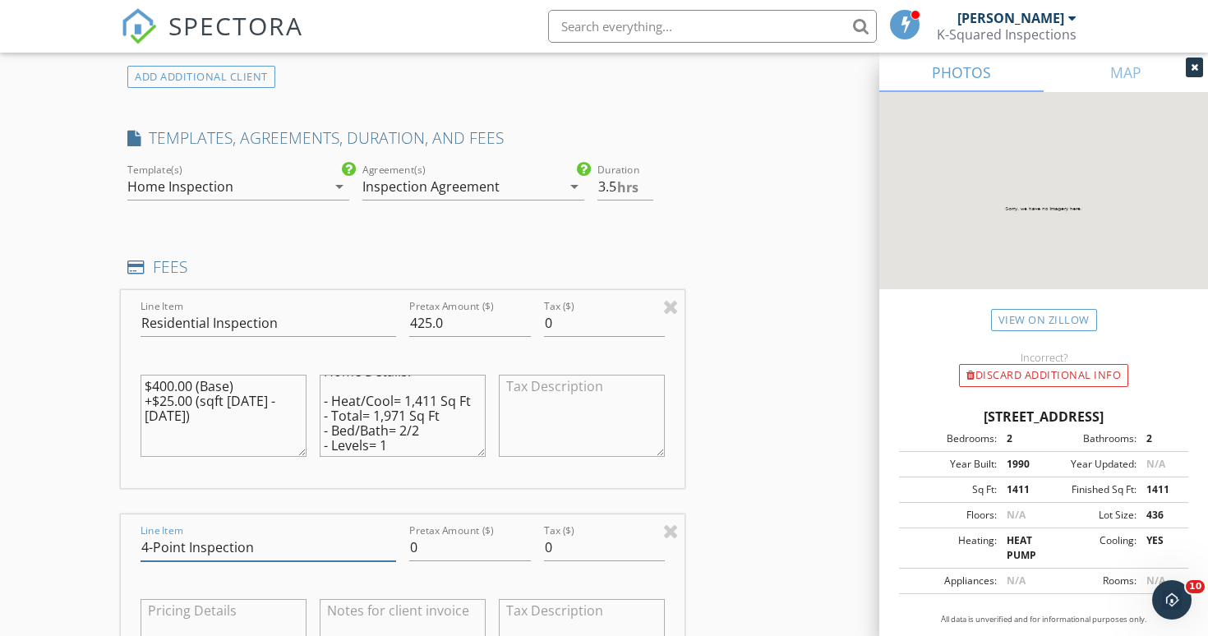
type input "4-Point Inspection"
type input "150.00"
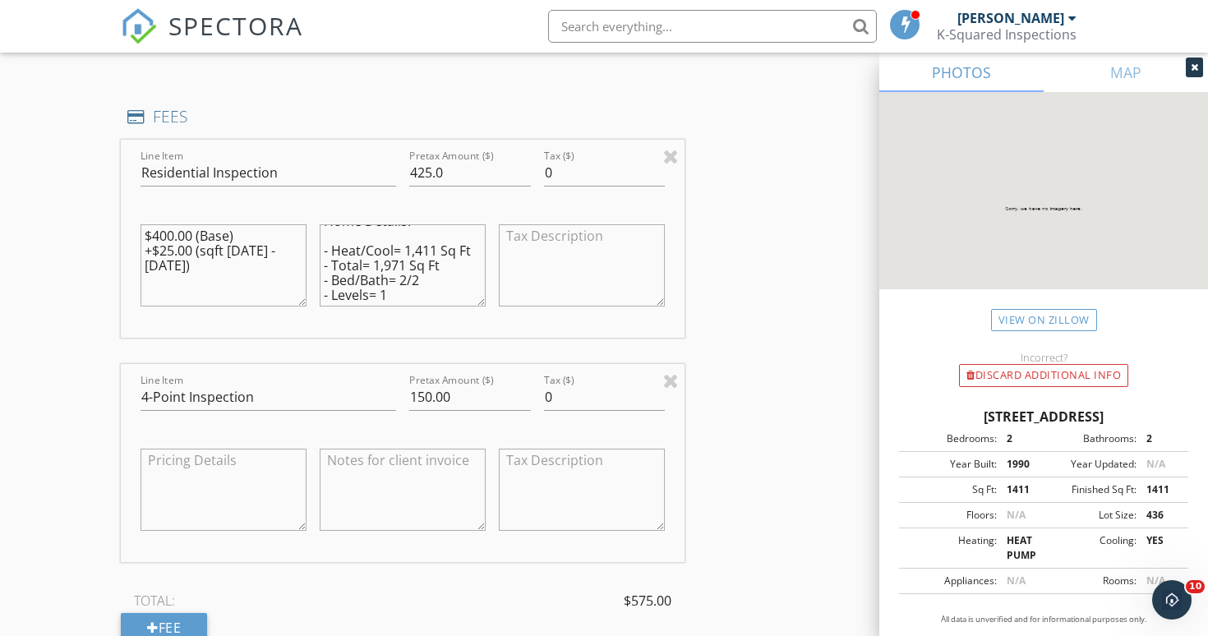
scroll to position [1746, 0]
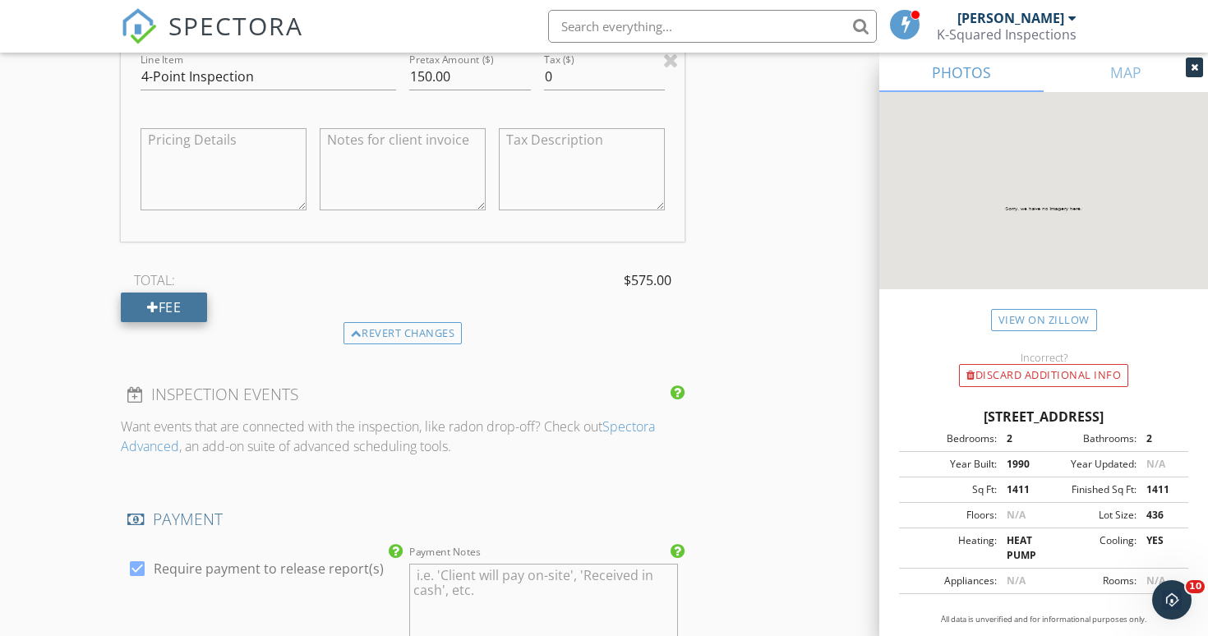
click at [164, 299] on div "Fee" at bounding box center [164, 308] width 86 height 30
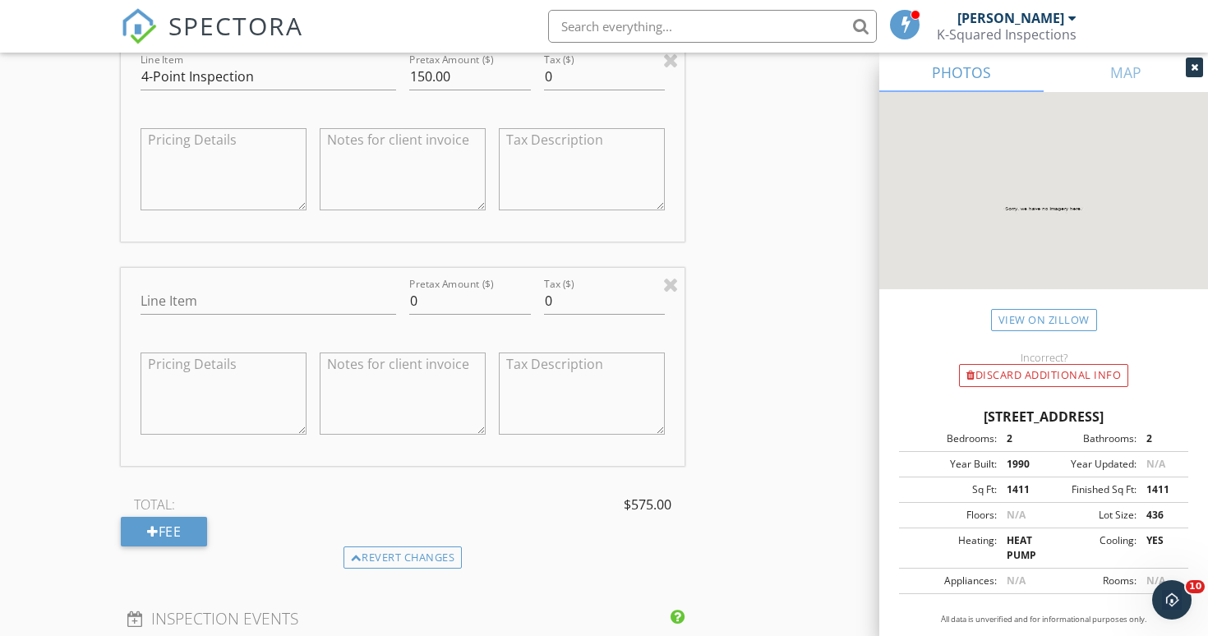
click at [398, 144] on textarea at bounding box center [403, 169] width 166 height 82
paste textarea "An inspection of the home's 4 major components; electrical, plumbing, HVAC and …"
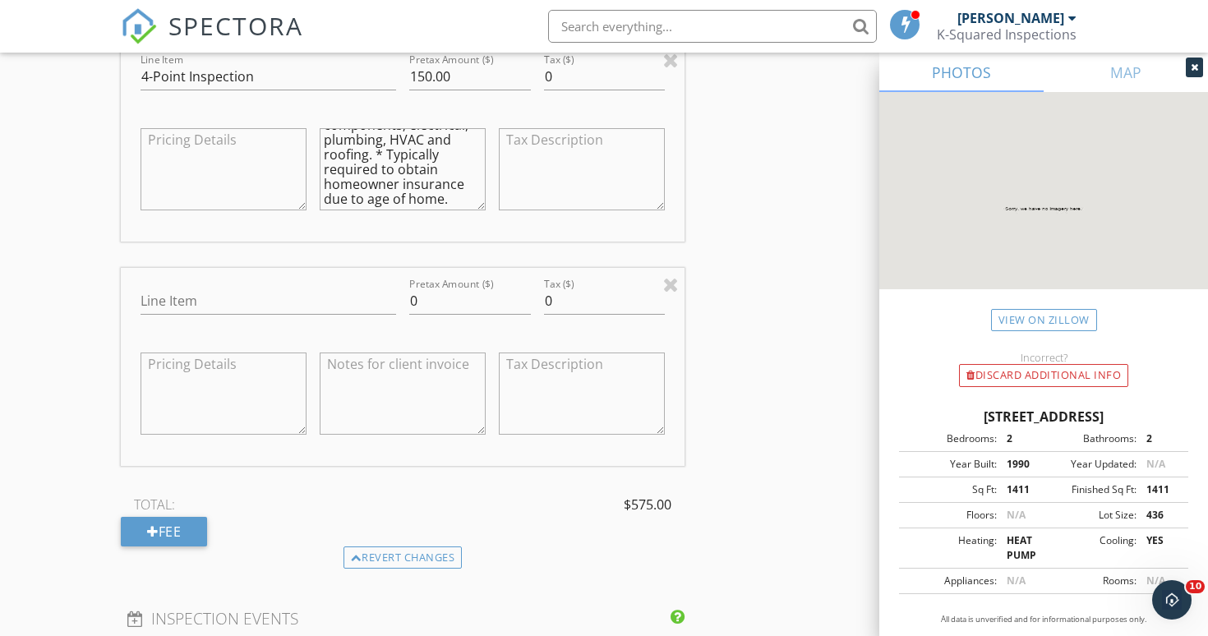
click at [374, 152] on textarea "An inspection of the home's 4 major components; electrical, plumbing, HVAC and …" at bounding box center [403, 169] width 166 height 82
type textarea "An inspection of the home's 4 major components; electrical, plumbing, HVAC and …"
type input "Wind Mitigation Inspection"
type input "16"
type input "150.00"
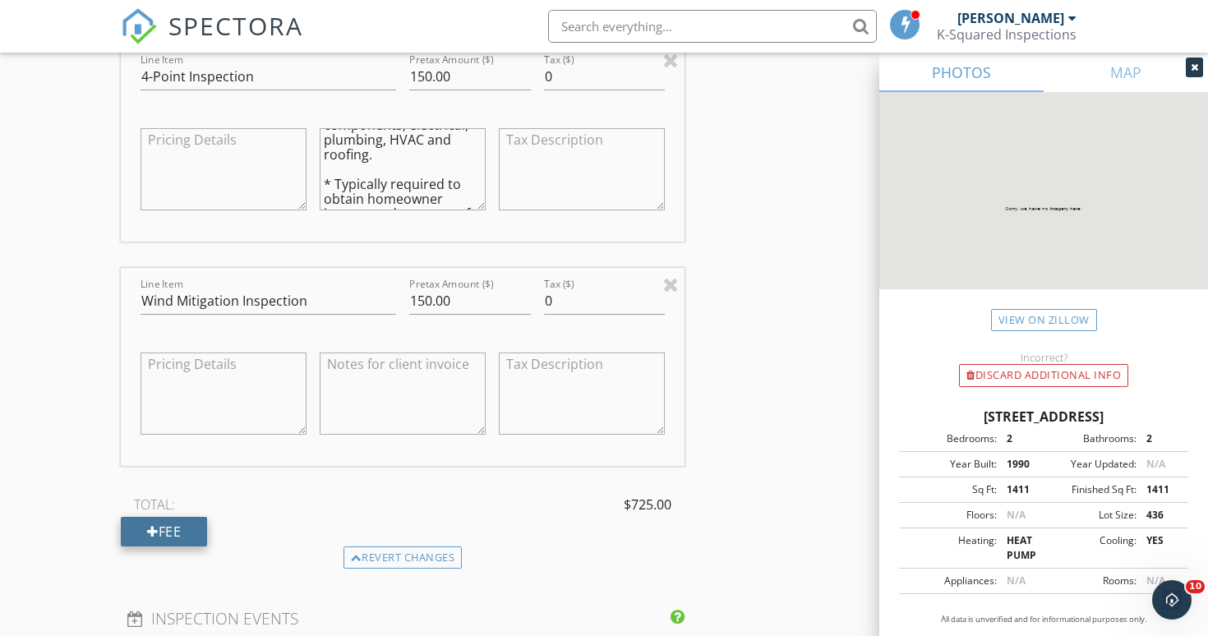
click at [181, 524] on div "Fee" at bounding box center [164, 532] width 86 height 30
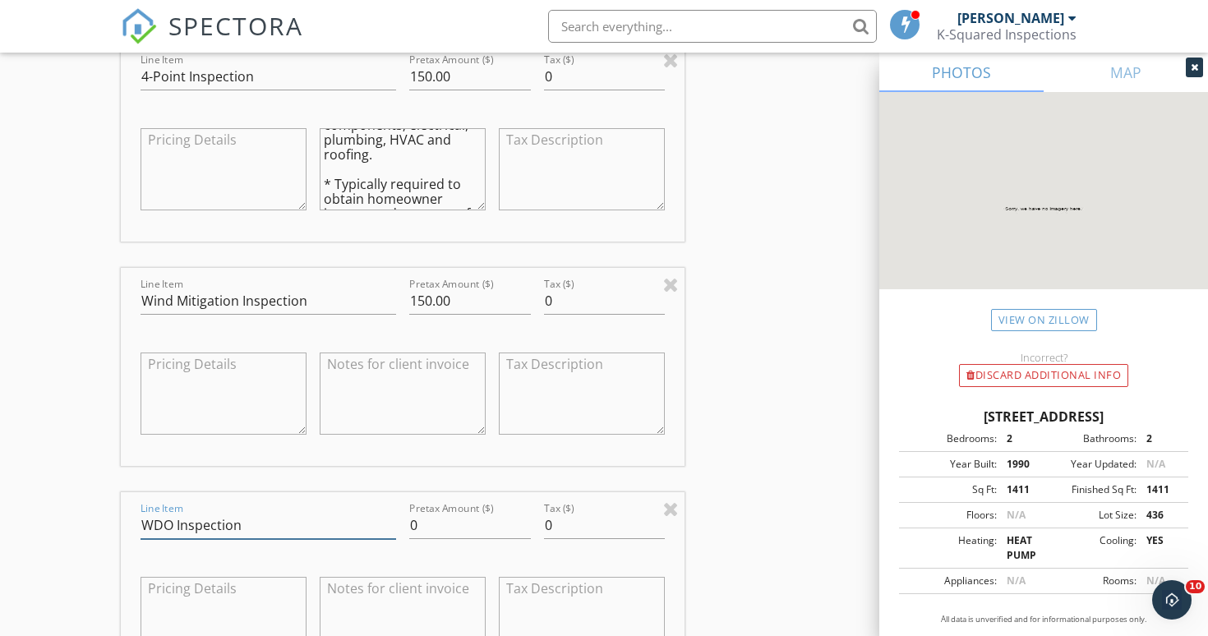
type input "WDO Inspection"
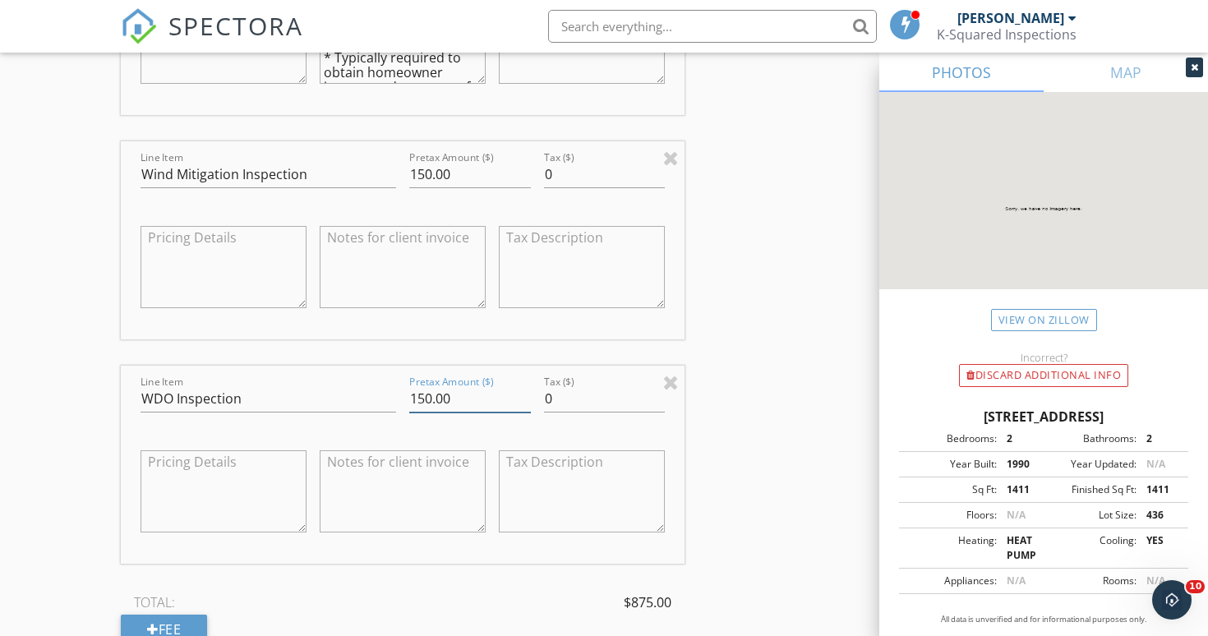
scroll to position [1873, 0]
type input "125.00"
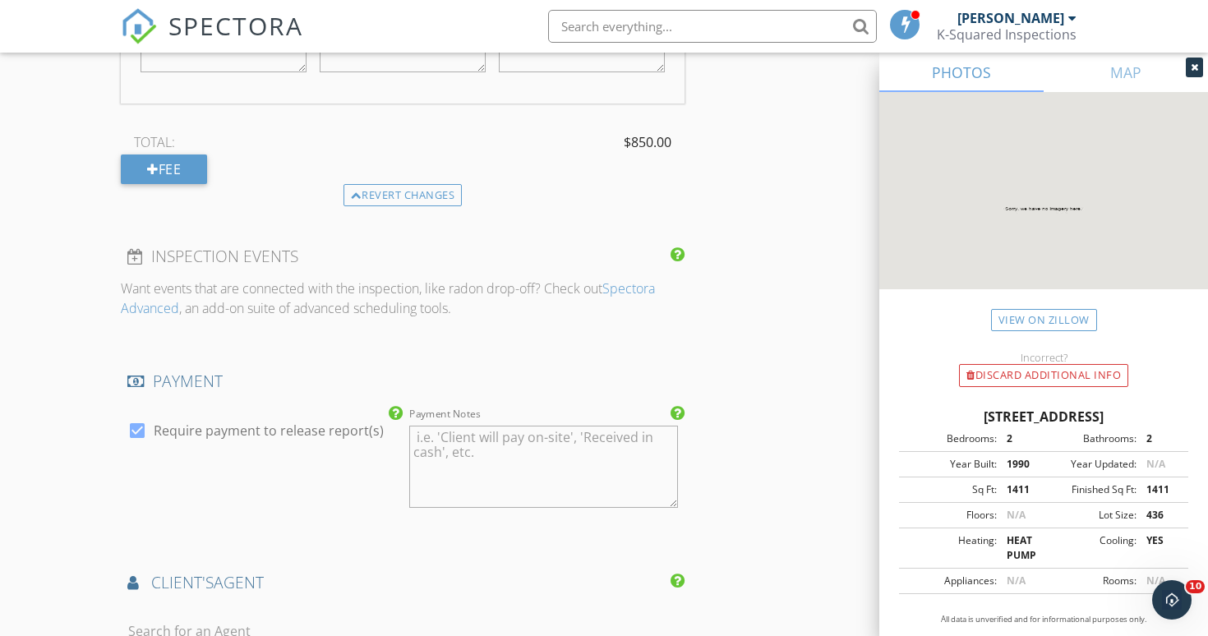
drag, startPoint x: 210, startPoint y: 523, endPoint x: 182, endPoint y: 670, distance: 149.8
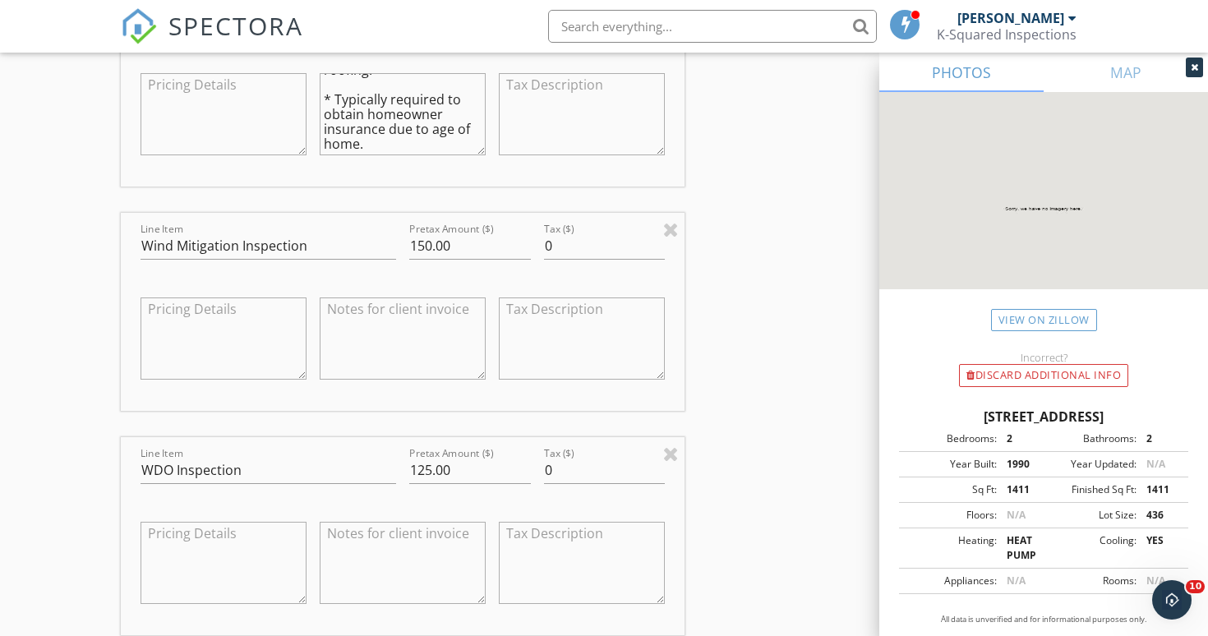
scroll to position [1803, 0]
click at [380, 534] on textarea at bounding box center [403, 561] width 166 height 82
paste textarea "Ensures that the home/building Is free from damage and/or infestations caused b…"
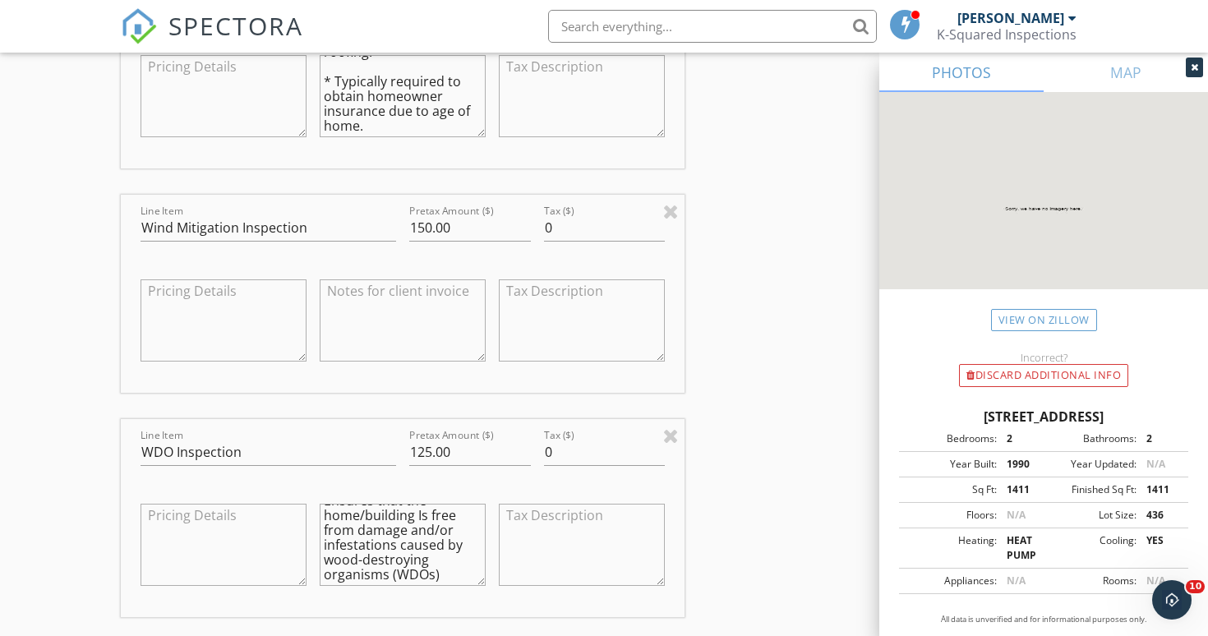
scroll to position [1817, 0]
type textarea "Ensures that the home/building Is free from damage and/or infestations caused b…"
click at [403, 302] on textarea at bounding box center [403, 322] width 166 height 82
paste textarea "A visual examination of certain features of the home to determine its ability t…"
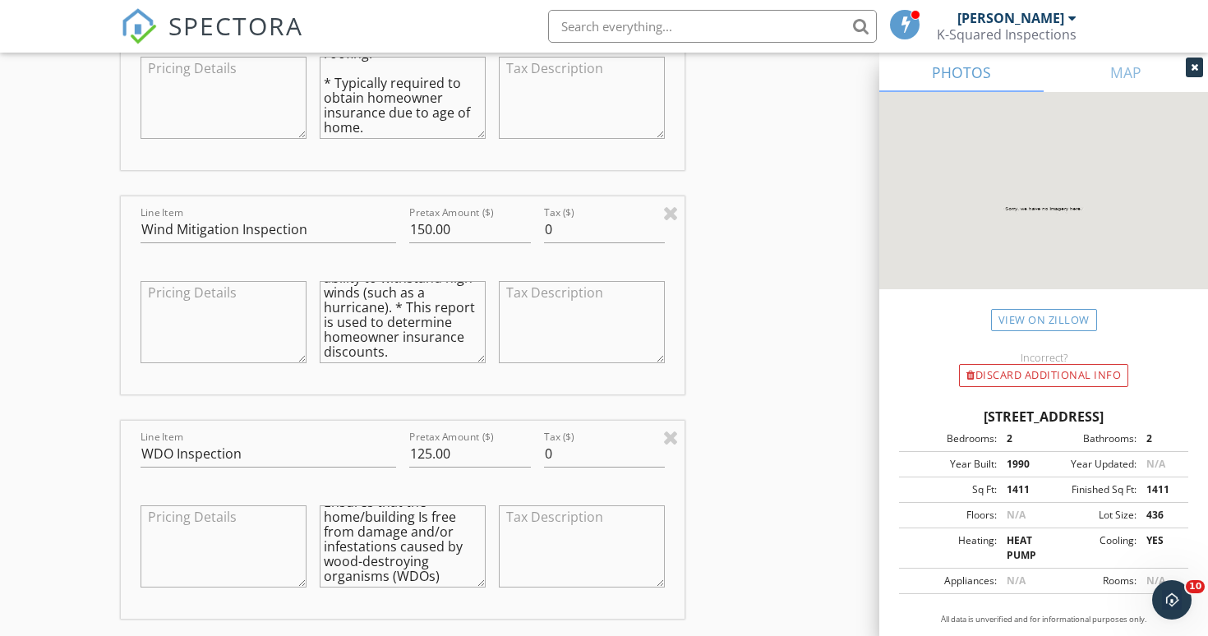
click at [395, 302] on textarea "A visual examination of certain features of the home to determine its ability t…" at bounding box center [403, 322] width 166 height 82
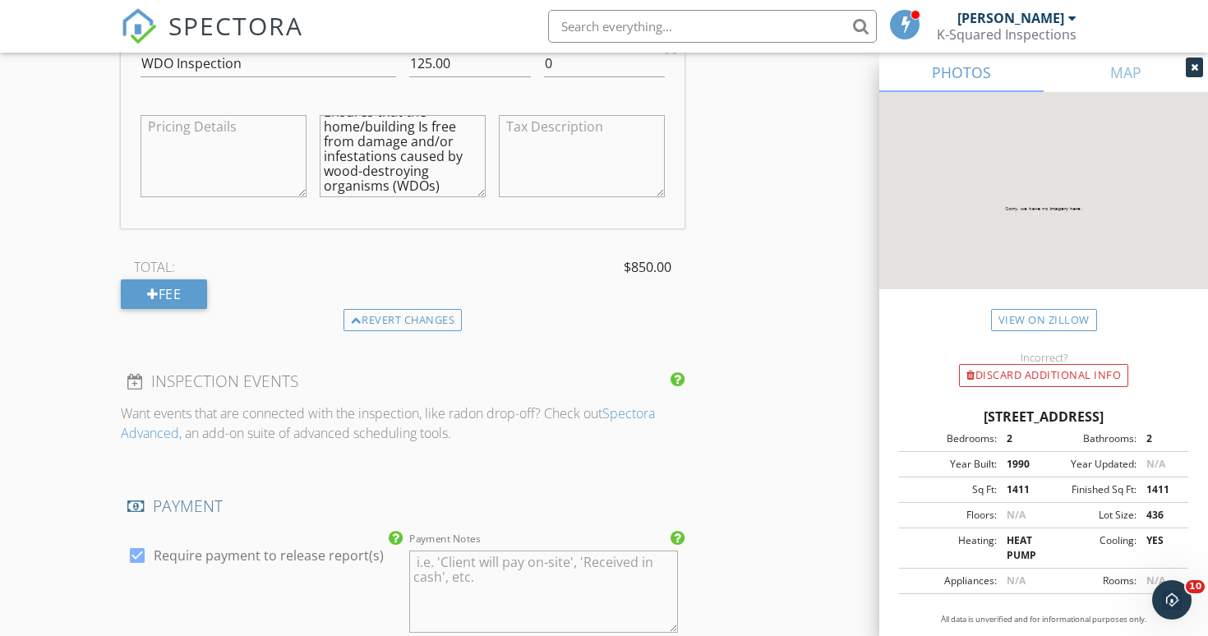
scroll to position [2222, 0]
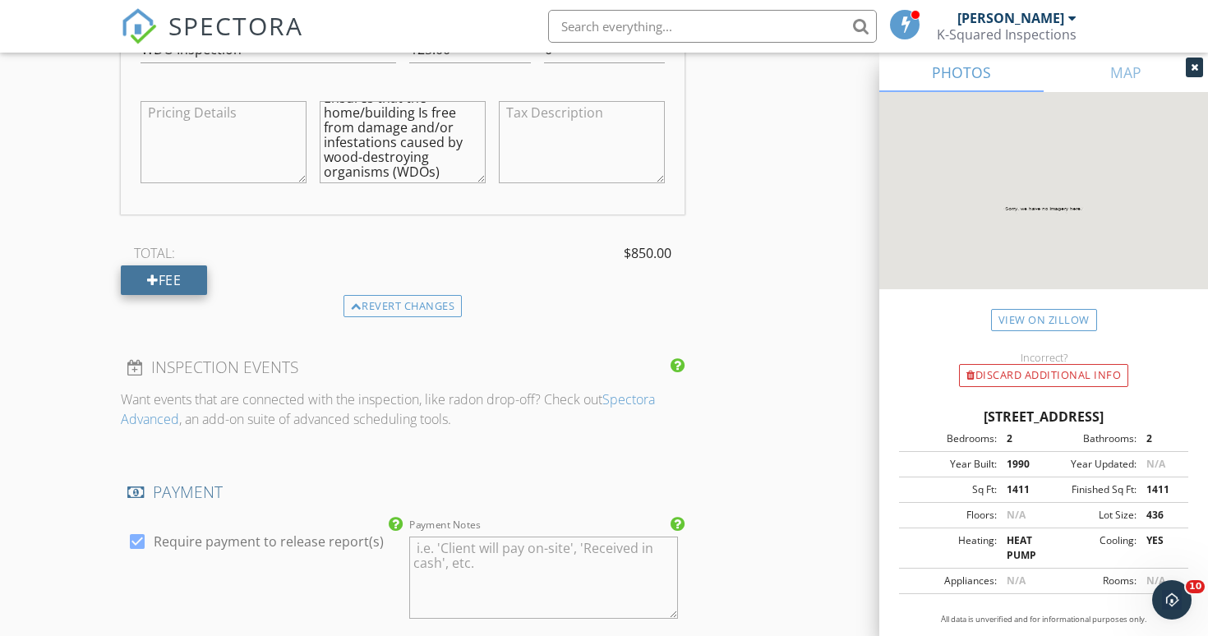
type textarea "A visual examination of certain features of the home to determine its ability t…"
click at [172, 289] on div "Fee" at bounding box center [164, 281] width 86 height 30
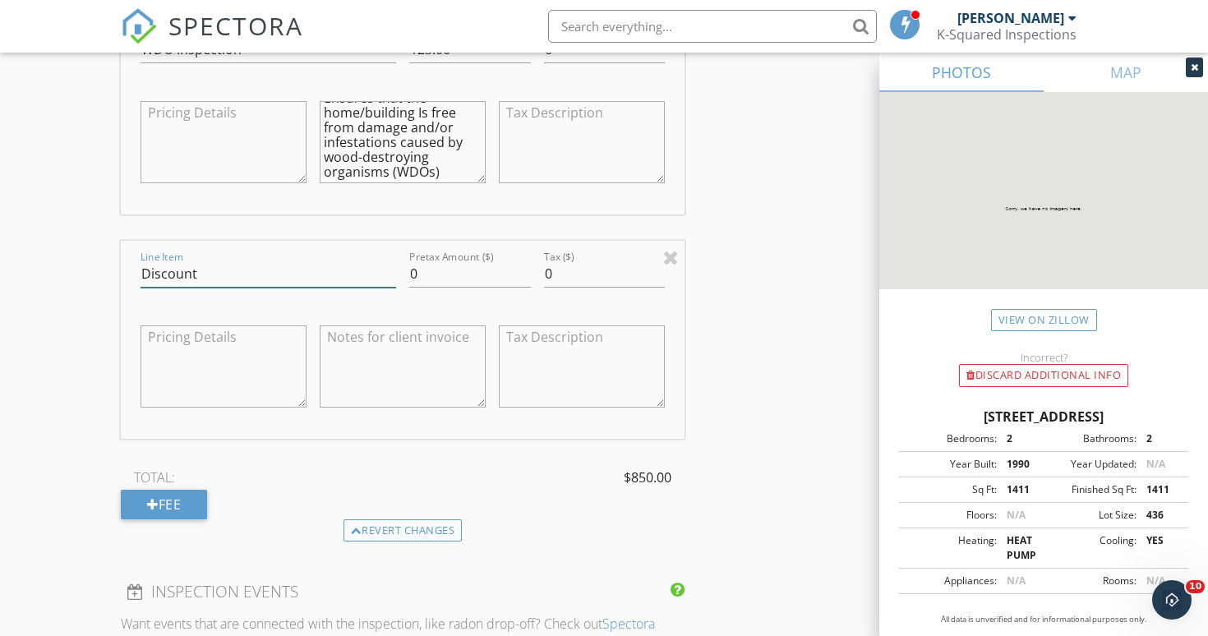
type input "Discount"
click at [374, 335] on textarea at bounding box center [403, 367] width 166 height 82
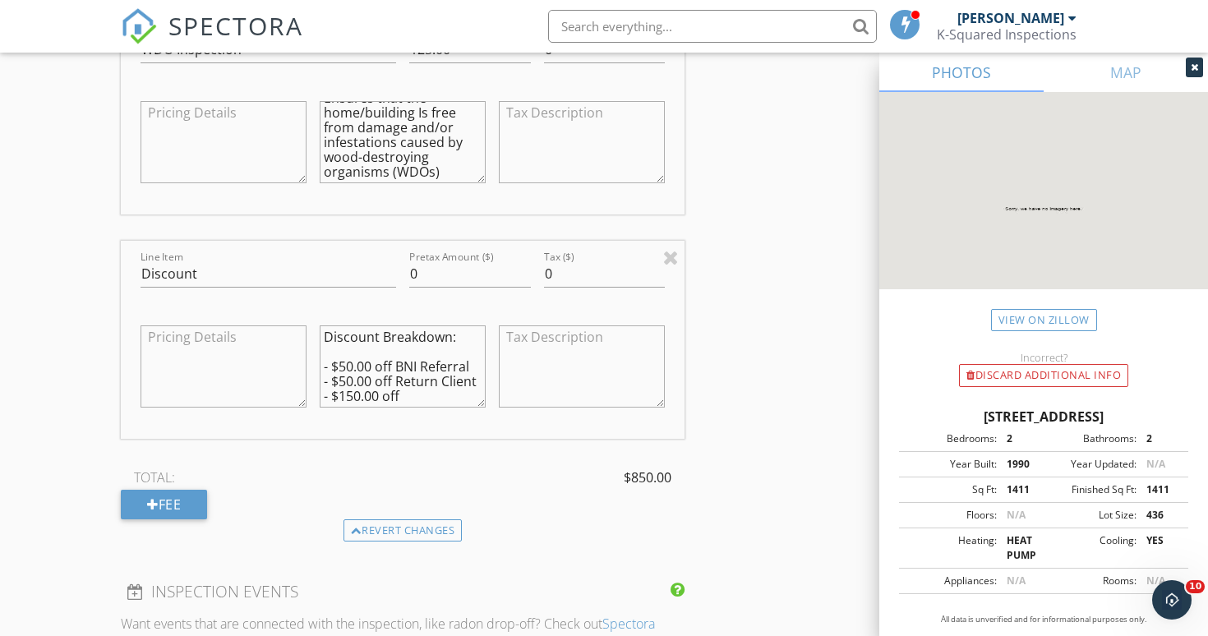
drag, startPoint x: 405, startPoint y: 391, endPoint x: 332, endPoint y: 395, distance: 73.2
click at [332, 395] on textarea "Discount Breakdown: - $50.00 off BNI Referral - $50.00 off Return Client - $150…" at bounding box center [403, 367] width 166 height 82
paste textarea "4-Point Inspection & Wind Mitigation combined when performed in conjunction wit…"
click at [469, 353] on textarea "Discount Breakdown: - $50.00 off BNI Referral - $50.00 off Return Client - $150…" at bounding box center [403, 367] width 166 height 82
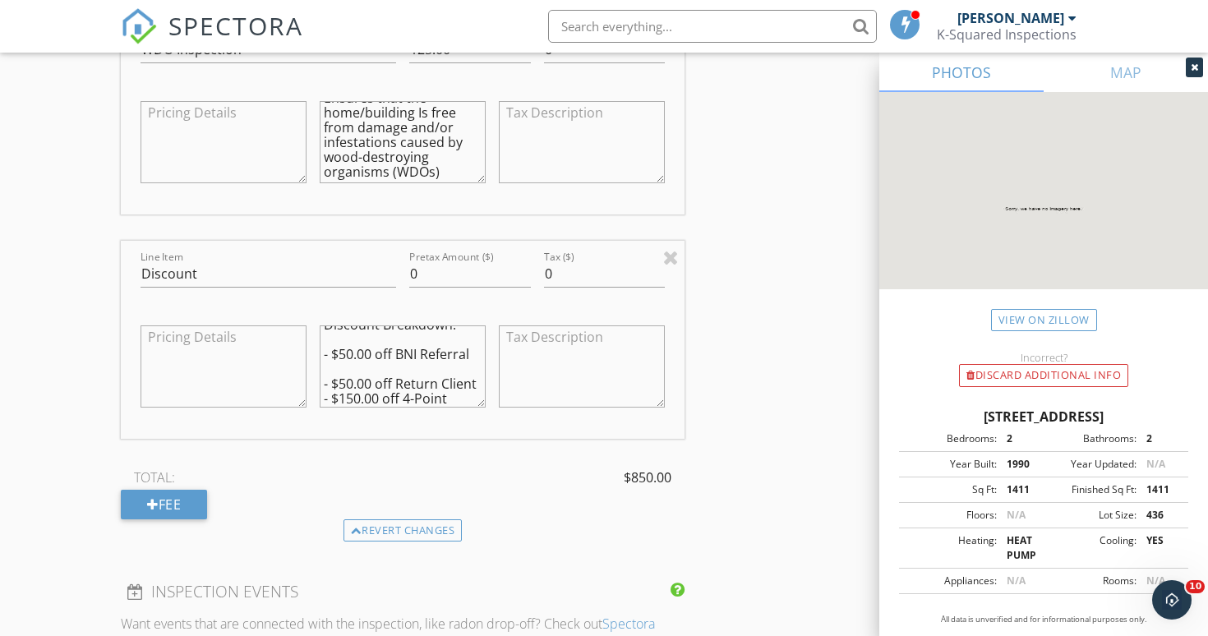
click at [473, 381] on textarea "Discount Breakdown: - $50.00 off BNI Referral - $50.00 off Return Client - $150…" at bounding box center [403, 367] width 166 height 82
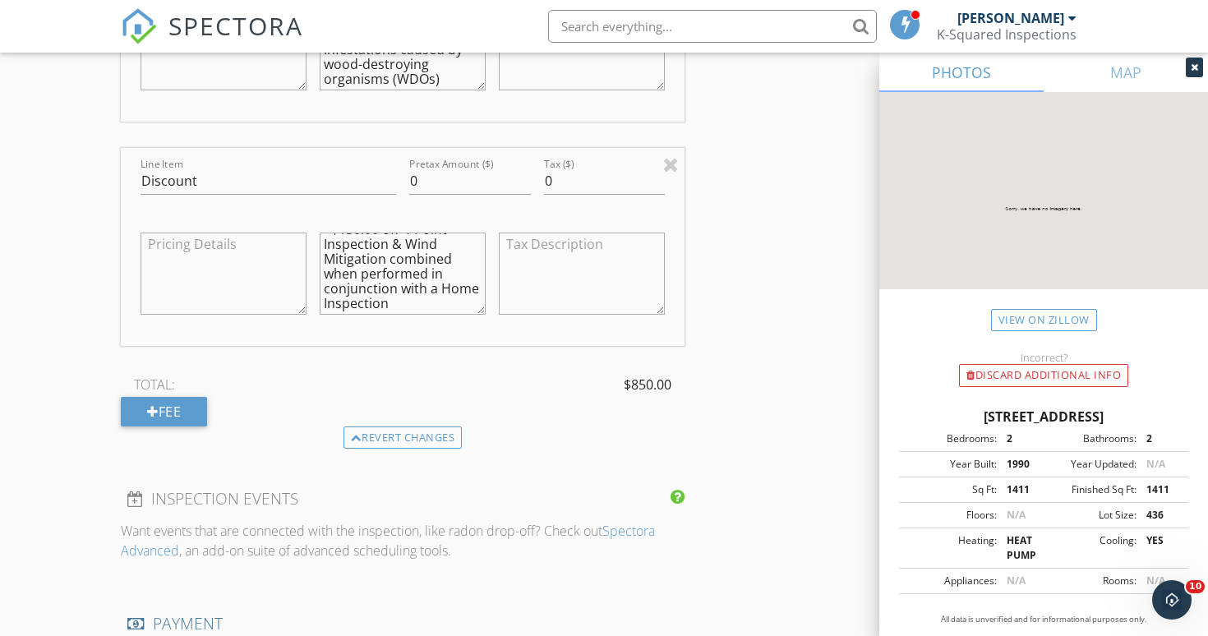
scroll to position [104, 0]
type textarea "Discount Breakdown: - $50.00 off BNI Referral - $50.00 off Return Client - $150…"
click at [441, 171] on input "0" at bounding box center [470, 181] width 122 height 27
type input "-250.00"
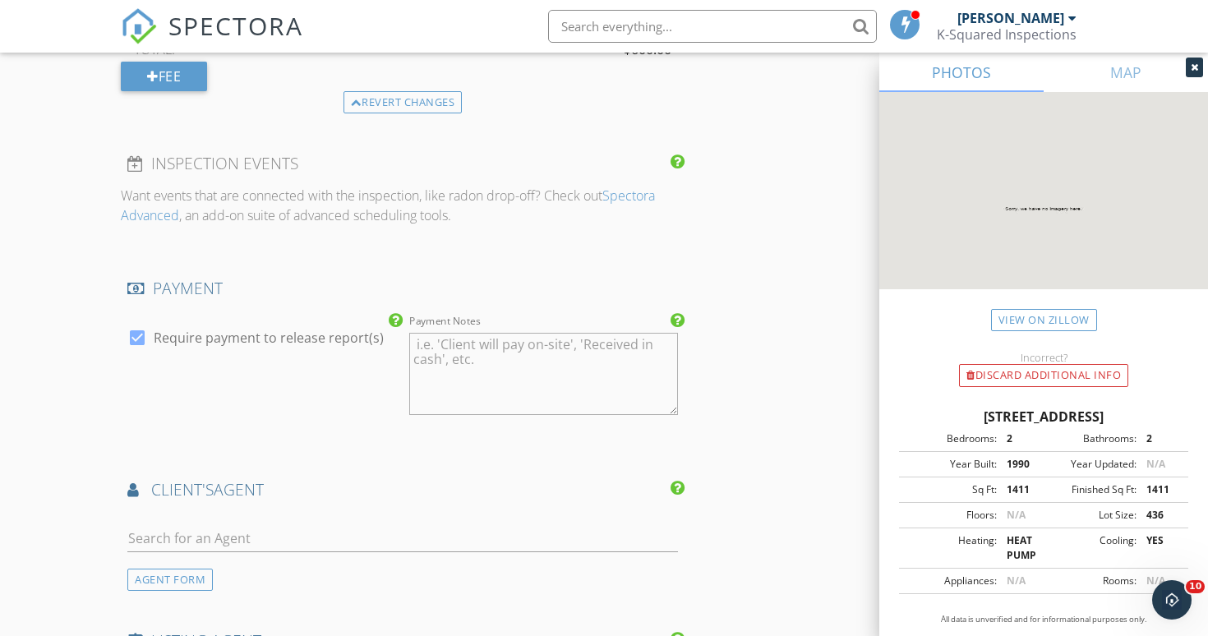
scroll to position [2693, 0]
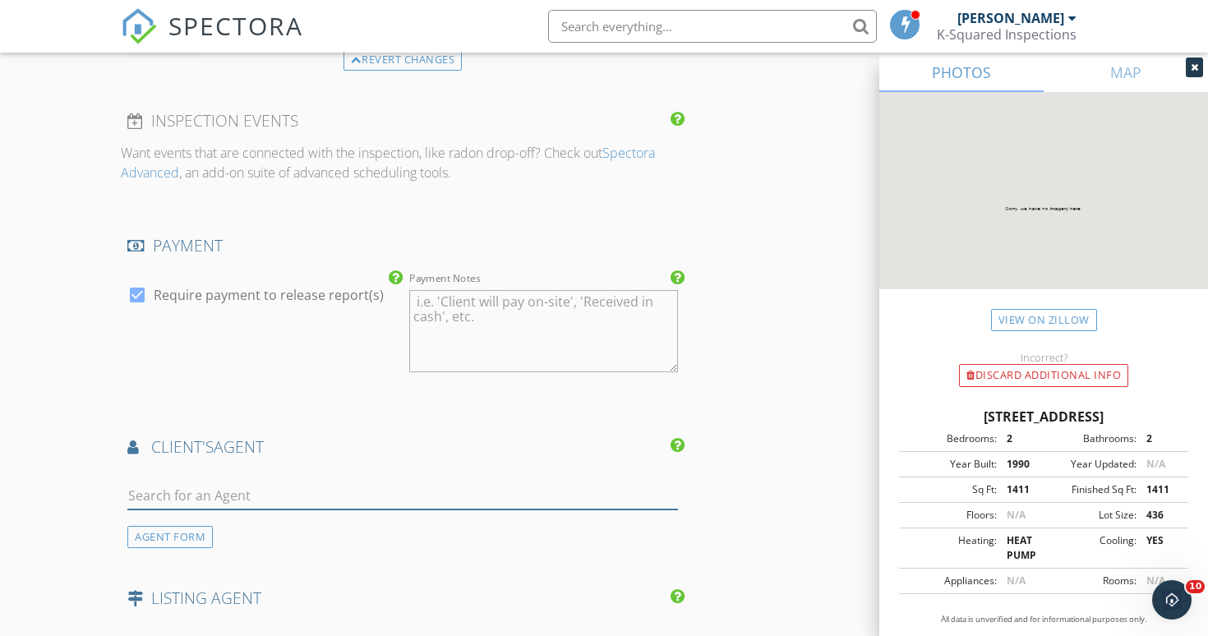
click at [385, 483] on input "text" at bounding box center [402, 496] width 551 height 27
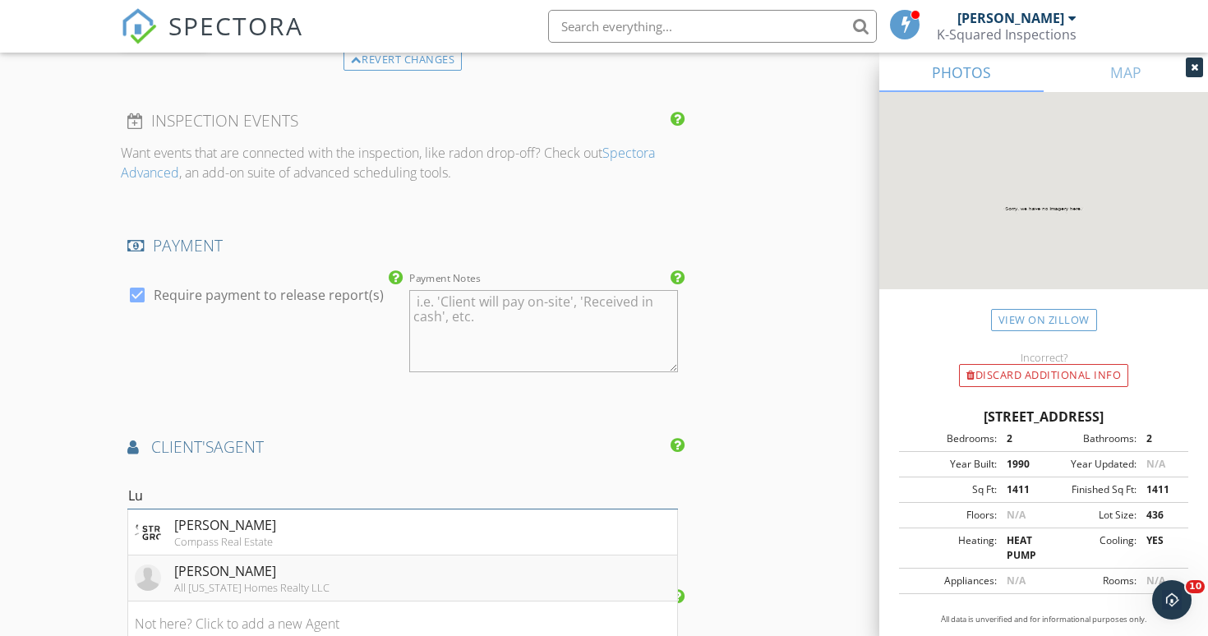
type input "Lu"
click at [273, 570] on div "[PERSON_NAME]" at bounding box center [251, 571] width 155 height 20
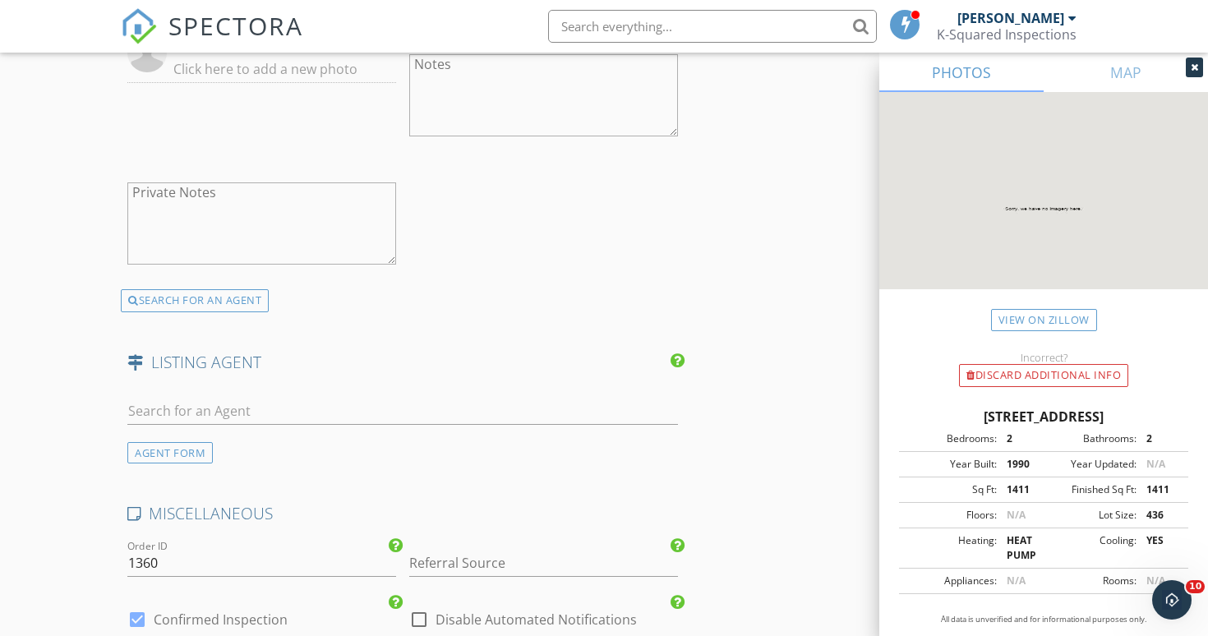
scroll to position [3369, 0]
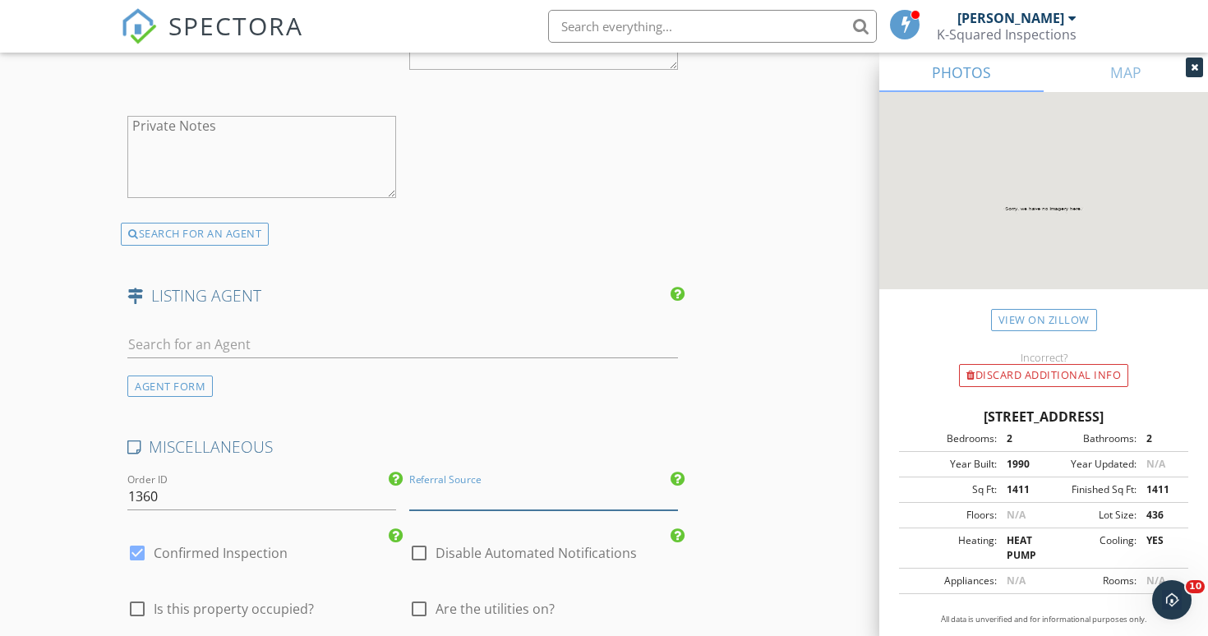
click at [500, 483] on input "Referral Source" at bounding box center [543, 496] width 269 height 27
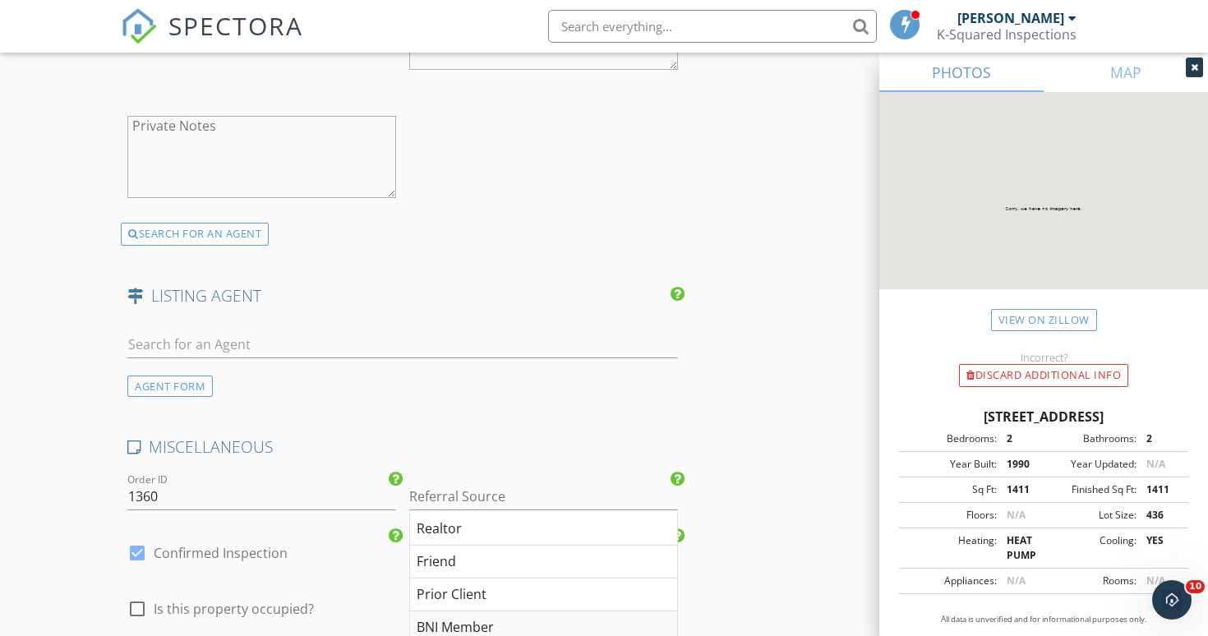
click at [487, 613] on div "BNI Member" at bounding box center [543, 628] width 267 height 33
type input "BNI Member"
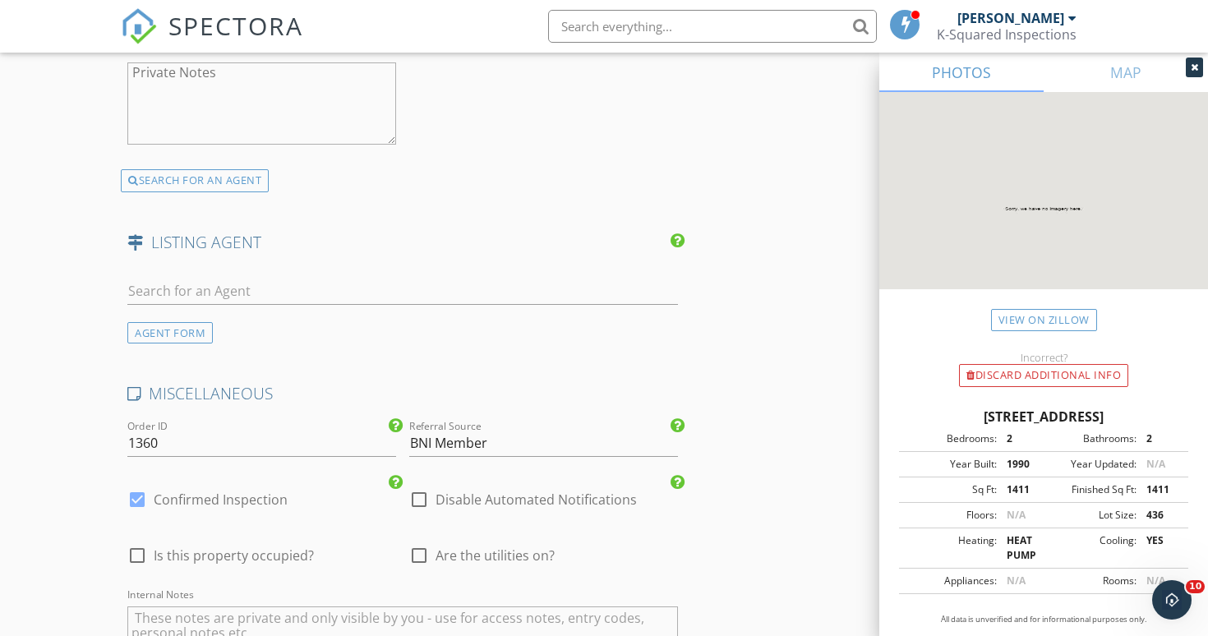
scroll to position [3425, 0]
click at [416, 539] on div at bounding box center [419, 553] width 28 height 28
checkbox input "true"
click at [169, 554] on span "Is this property occupied?" at bounding box center [234, 553] width 160 height 16
checkbox input "true"
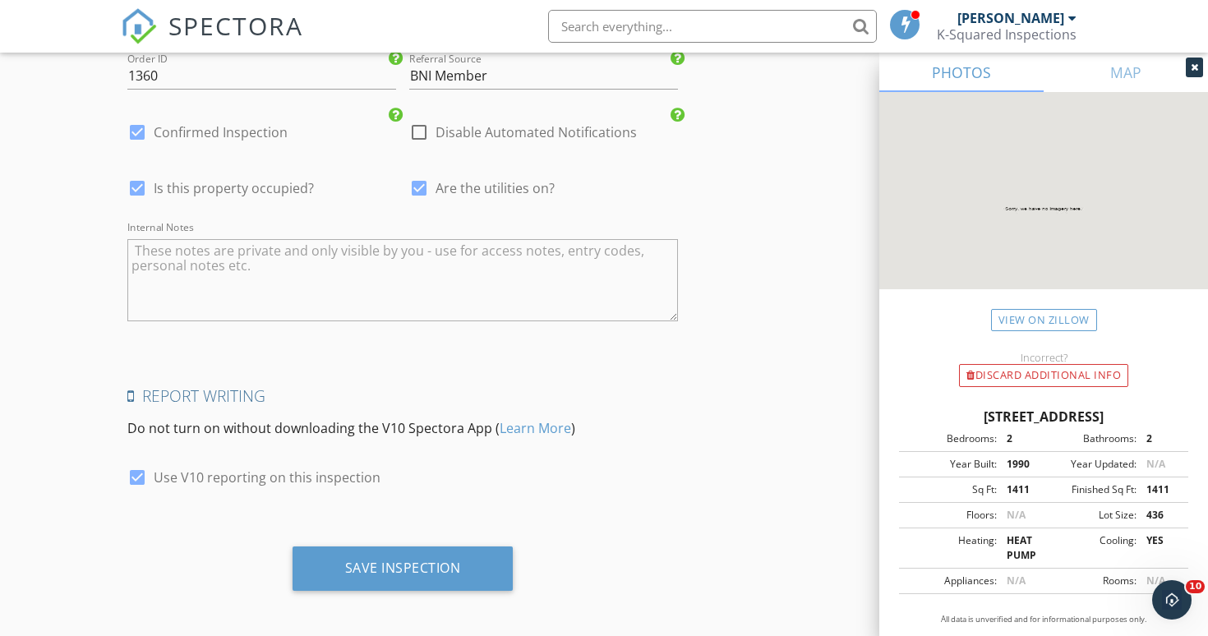
scroll to position [3789, 0]
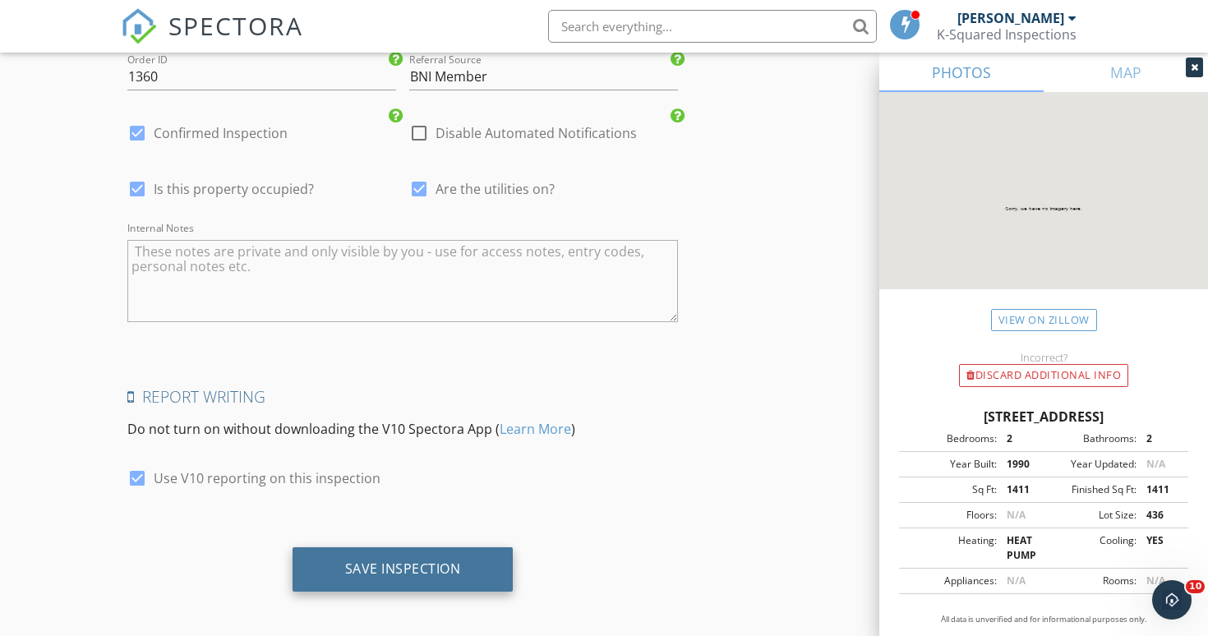
click at [416, 561] on div "Save Inspection" at bounding box center [403, 569] width 116 height 16
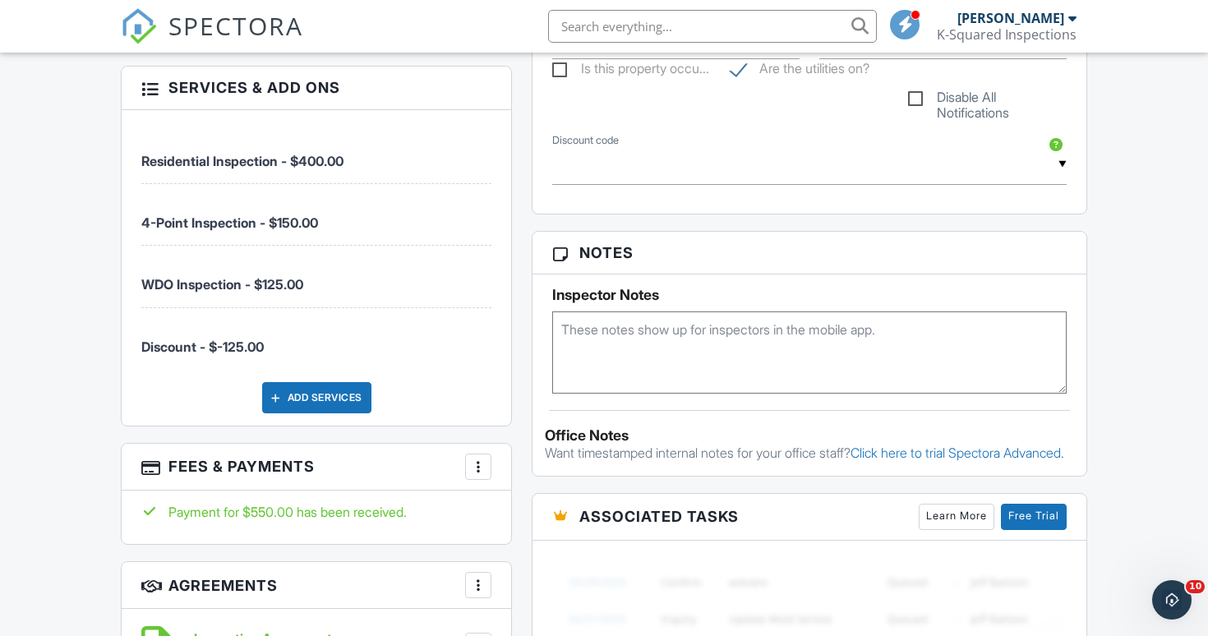
click at [475, 466] on div at bounding box center [478, 467] width 16 height 16
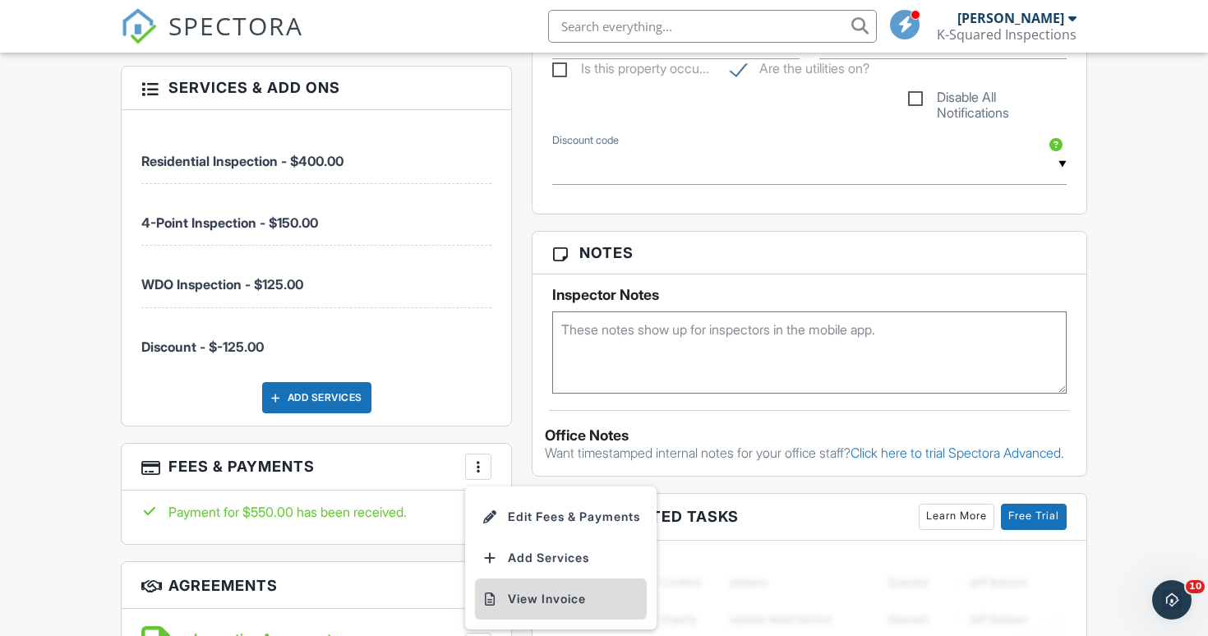
click at [526, 599] on li "View Invoice" at bounding box center [561, 599] width 172 height 41
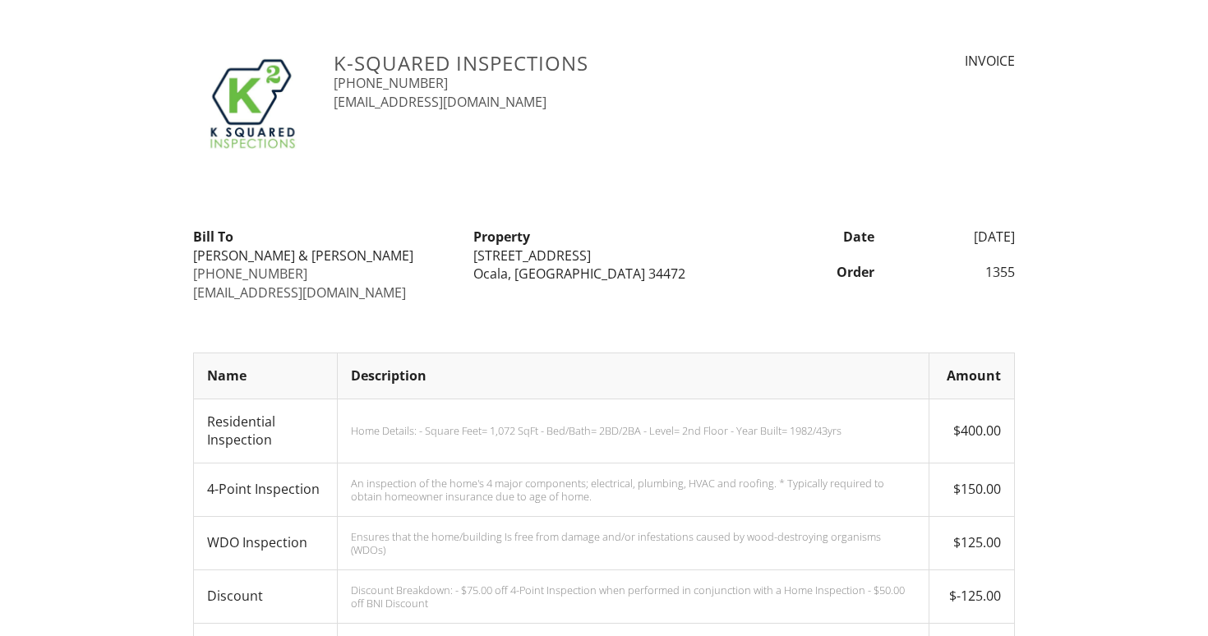
click at [545, 495] on div "An inspection of the home's 4 major components; electrical, plumbing, HVAC and …" at bounding box center [633, 490] width 565 height 26
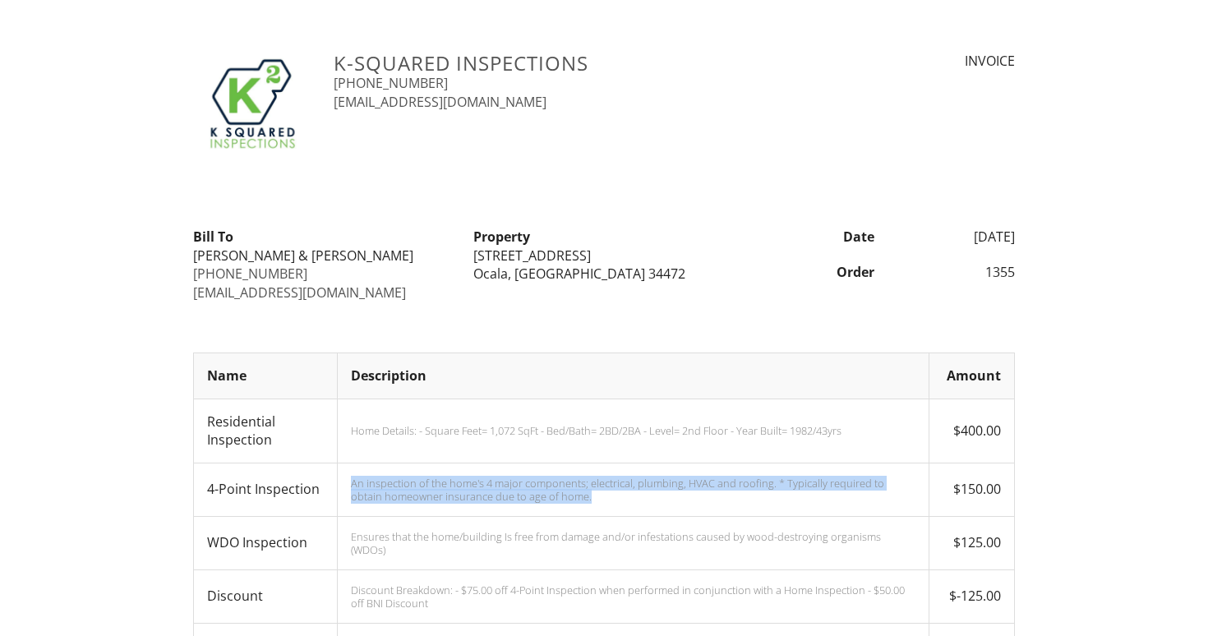
drag, startPoint x: 538, startPoint y: 501, endPoint x: 331, endPoint y: 485, distance: 207.0
click at [338, 485] on td "An inspection of the home's 4 major components; electrical, plumbing, HVAC and …" at bounding box center [634, 489] width 592 height 53
copy div "An inspection of the home's 4 major components; electrical, plumbing, HVAC and …"
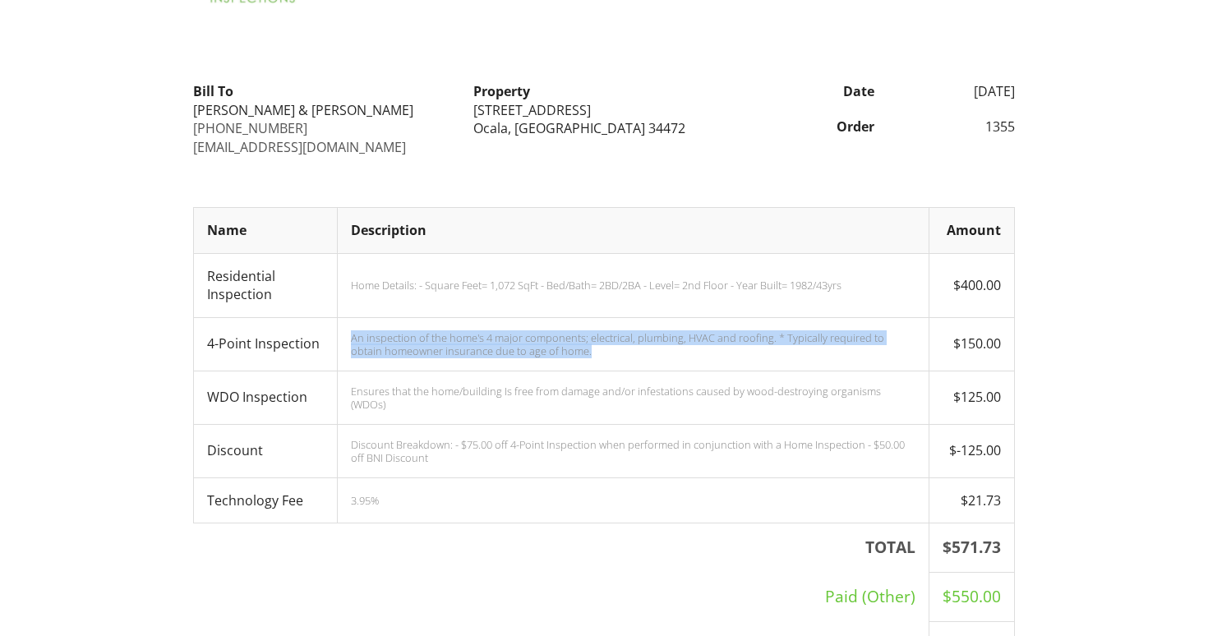
scroll to position [164, 0]
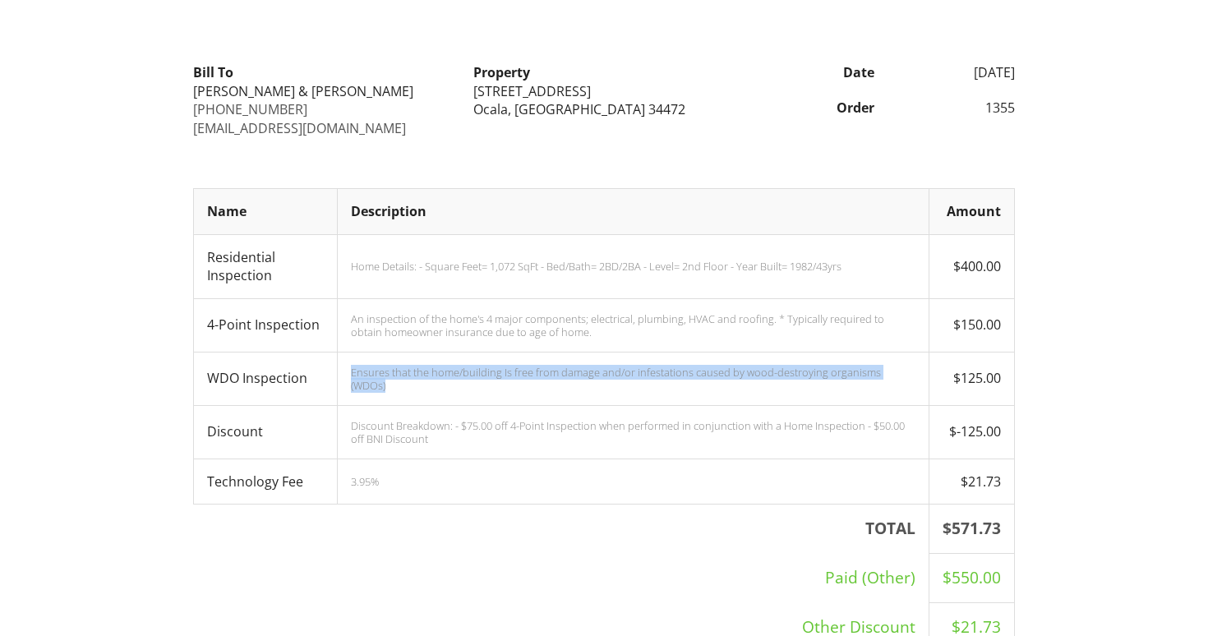
drag, startPoint x: 894, startPoint y: 381, endPoint x: 327, endPoint y: 381, distance: 566.4
click at [338, 381] on td "Ensures that the home/building Is free from damage and/or infestations caused b…" at bounding box center [634, 378] width 592 height 53
copy div "Ensures that the home/building Is free from damage and/or infestations caused b…"
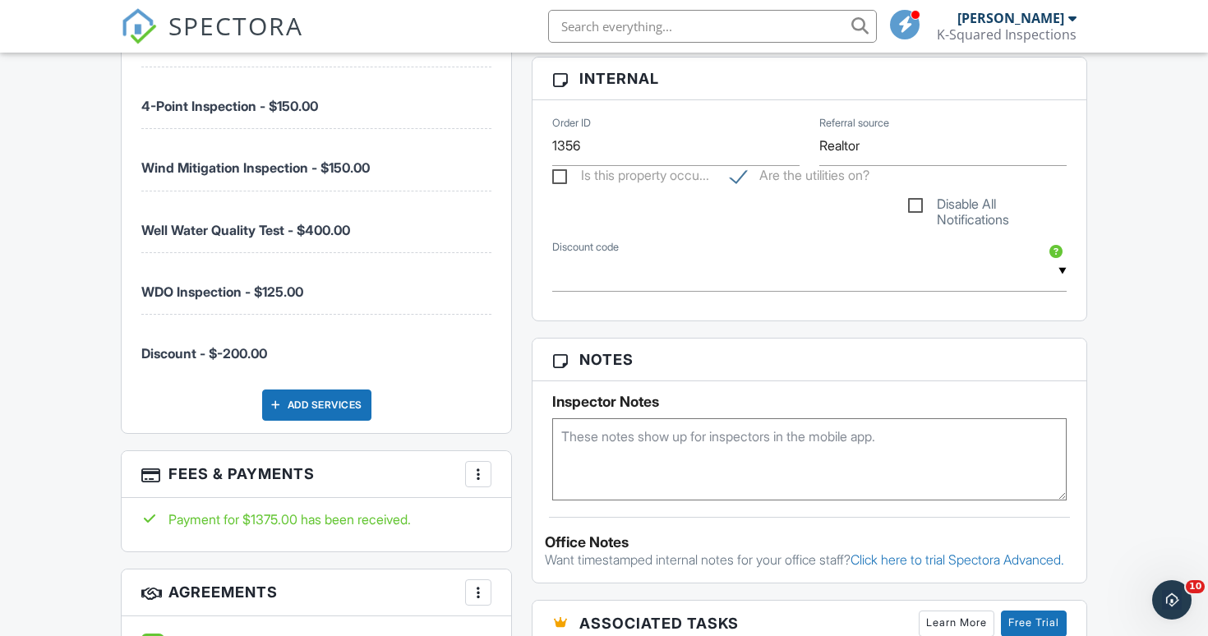
scroll to position [1125, 0]
click at [486, 465] on div at bounding box center [478, 473] width 16 height 16
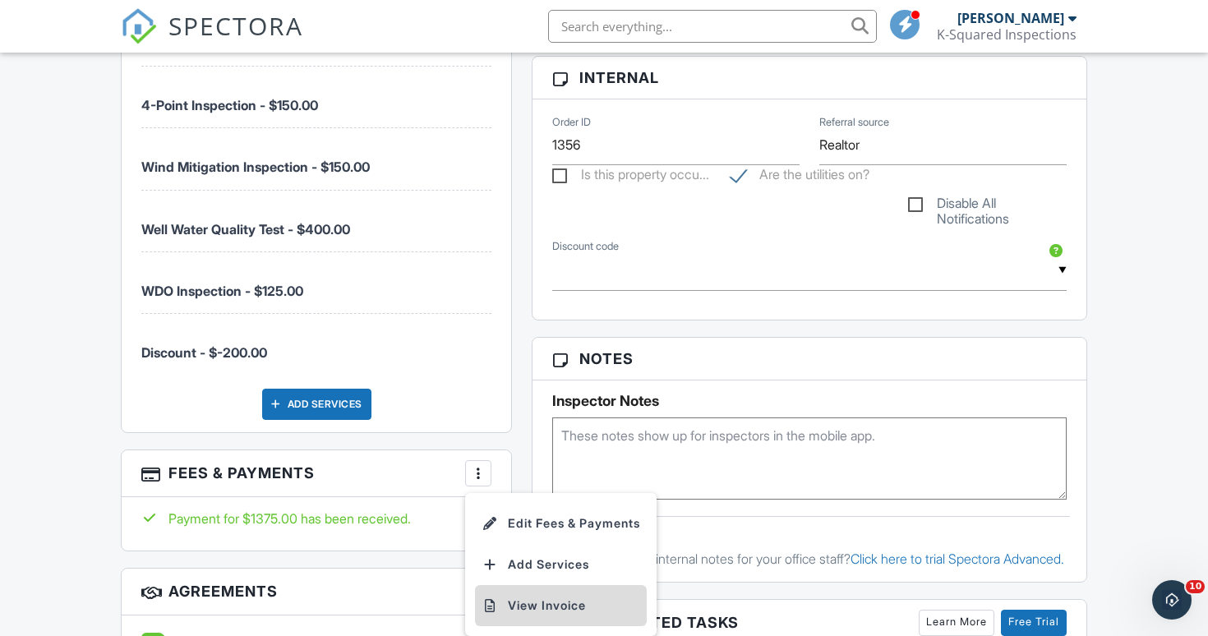
click at [531, 597] on li "View Invoice" at bounding box center [561, 605] width 172 height 41
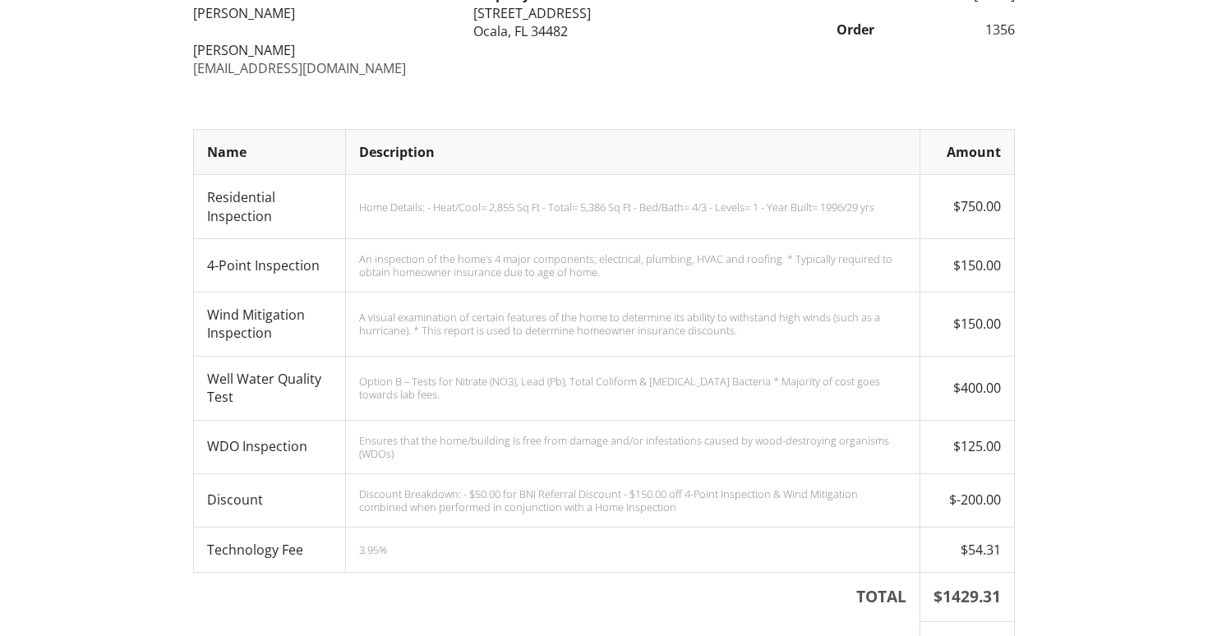
scroll to position [244, 0]
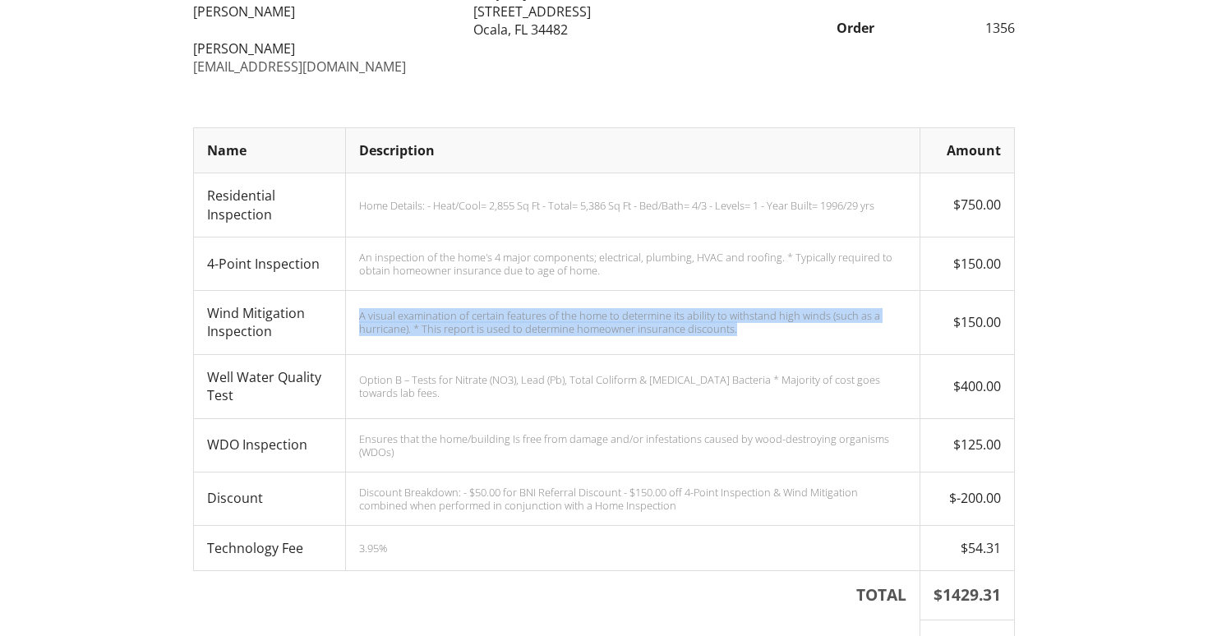
drag, startPoint x: 723, startPoint y: 341, endPoint x: 327, endPoint y: 320, distance: 396.0
click at [346, 320] on td "A visual examination of certain features of the home to determine its ability t…" at bounding box center [633, 322] width 575 height 64
copy div "A visual examination of certain features of the home to determine its ability t…"
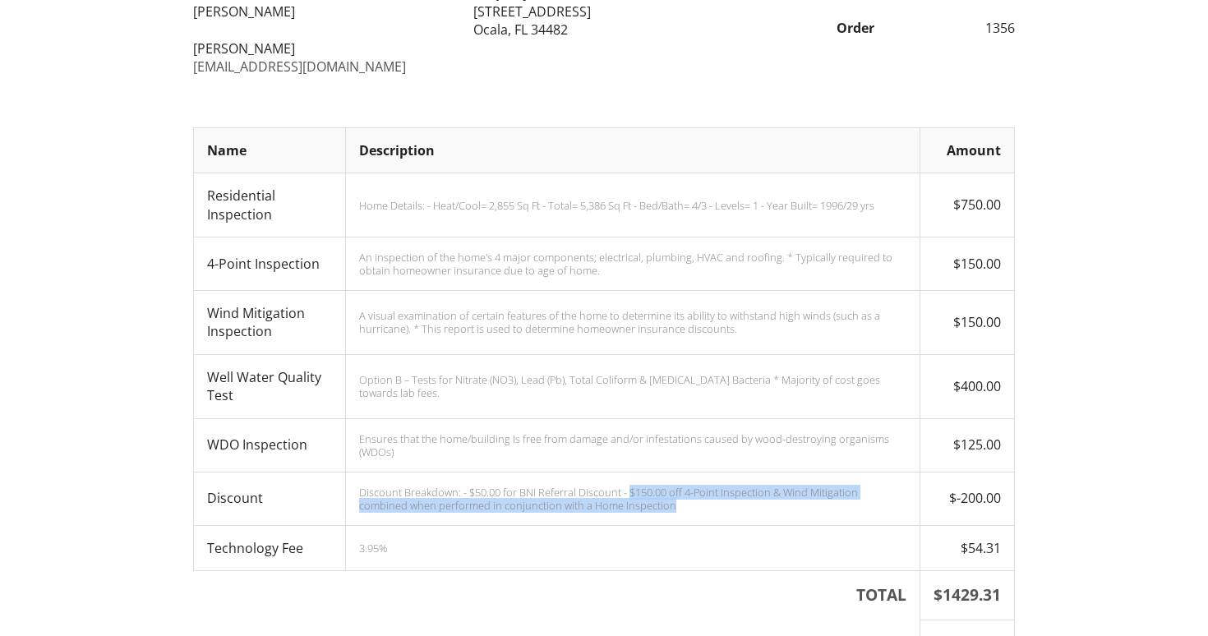
drag, startPoint x: 612, startPoint y: 500, endPoint x: 606, endPoint y: 492, distance: 10.5
click at [606, 492] on div "Discount Breakdown: - $50.00 for BNI Referral Discount - $150.00 off 4-Point In…" at bounding box center [632, 499] width 547 height 26
copy div "$150.00 off 4-Point Inspection & Wind Mitigation combined when performed in con…"
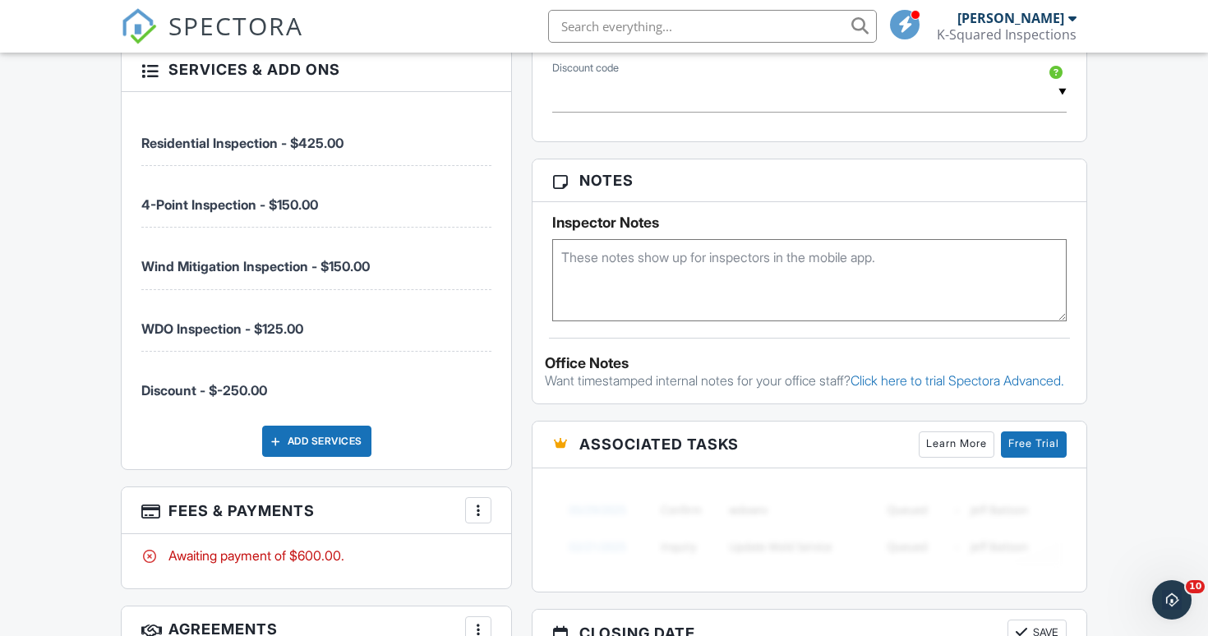
scroll to position [958, 0]
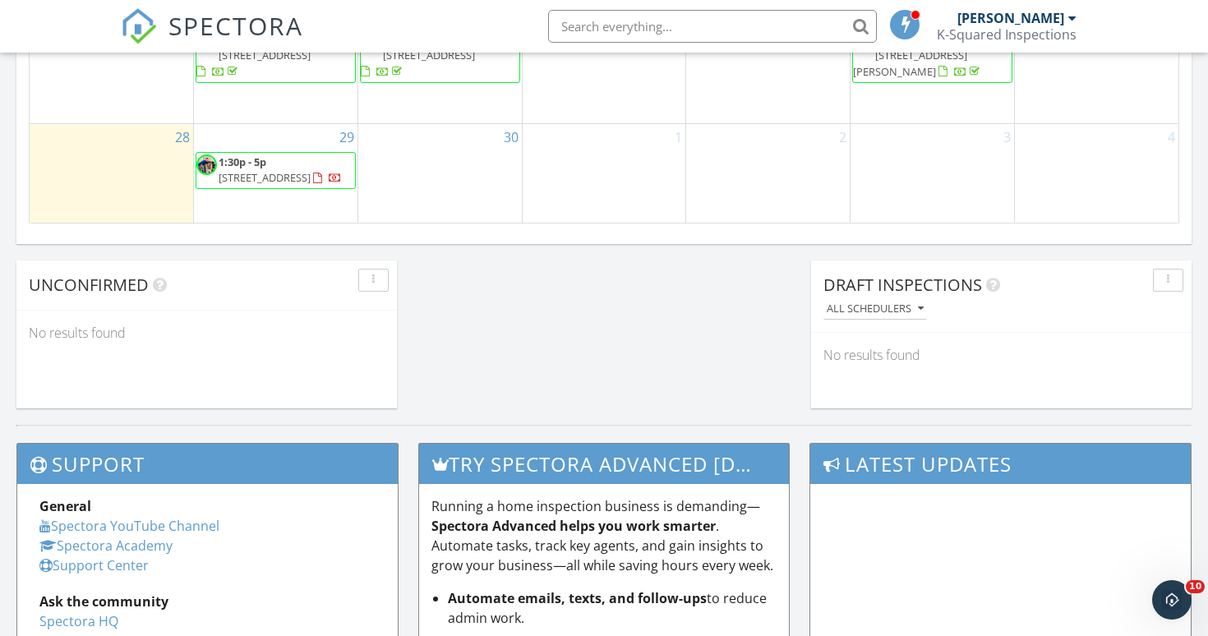
scroll to position [1276, 0]
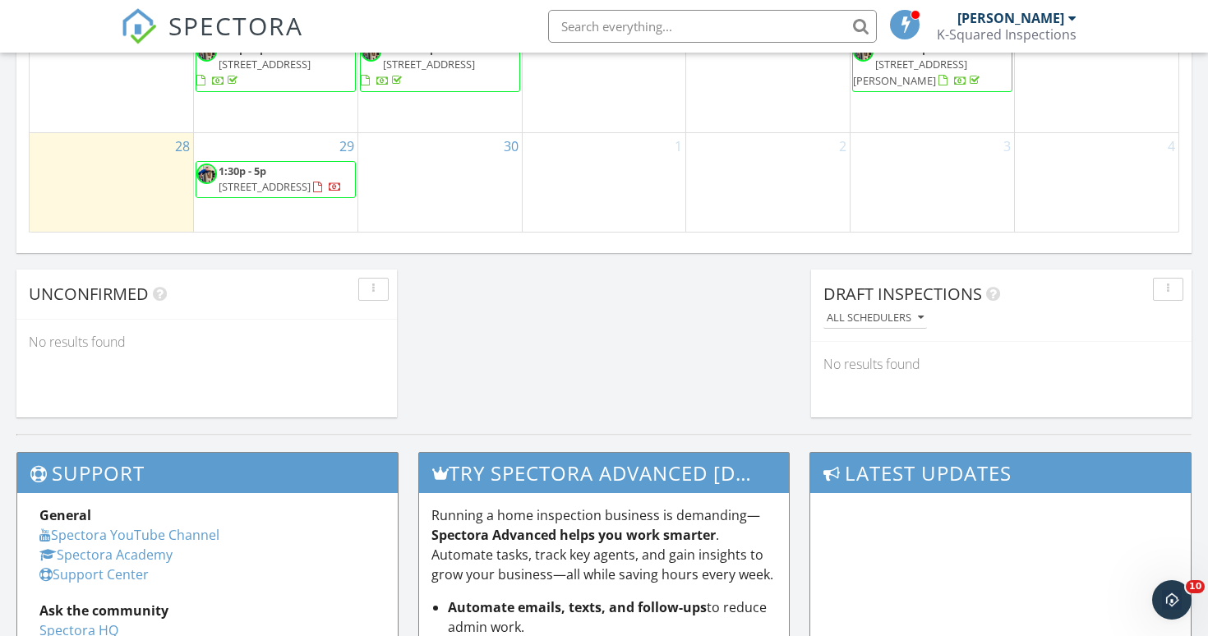
click at [272, 164] on link "1:30p - 5p 8431 SW 93rd Pl F, Ocala 34481" at bounding box center [280, 179] width 123 height 30
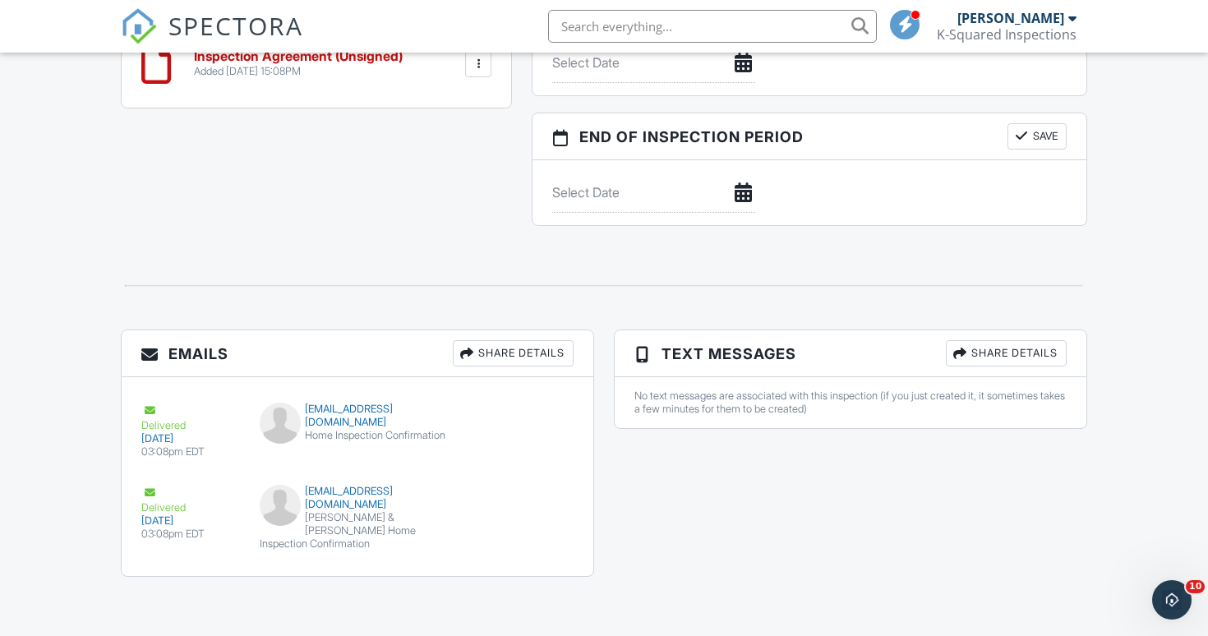
scroll to position [1607, 0]
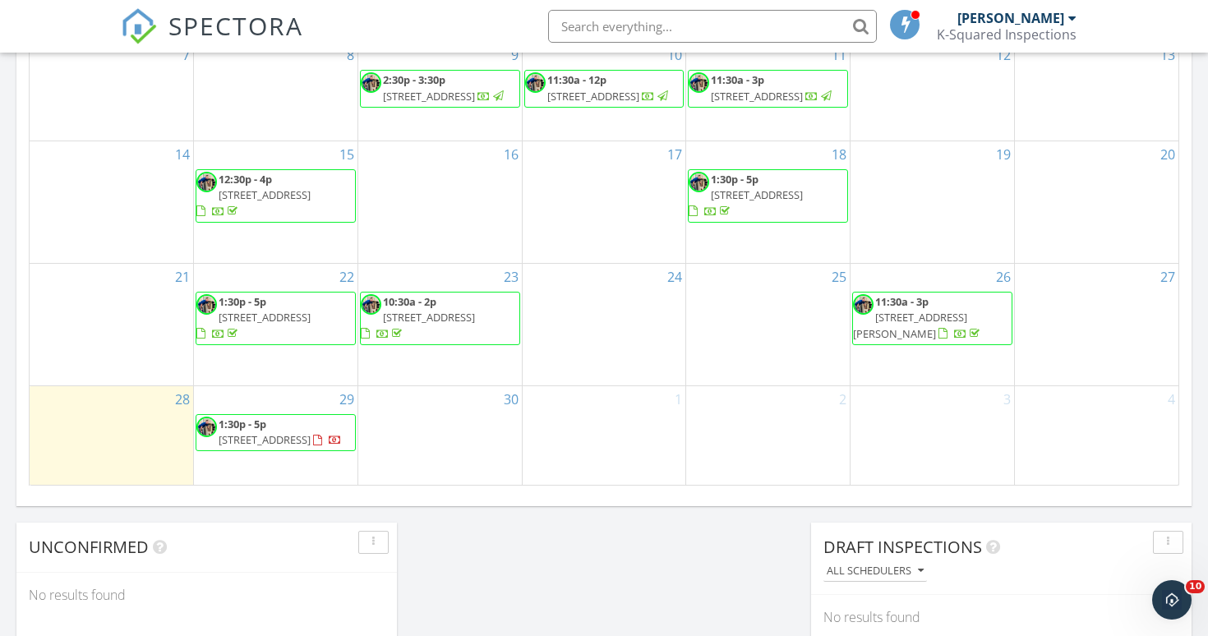
scroll to position [1024, 0]
click at [270, 420] on link "1:30p - 5p [STREET_ADDRESS]" at bounding box center [280, 430] width 123 height 30
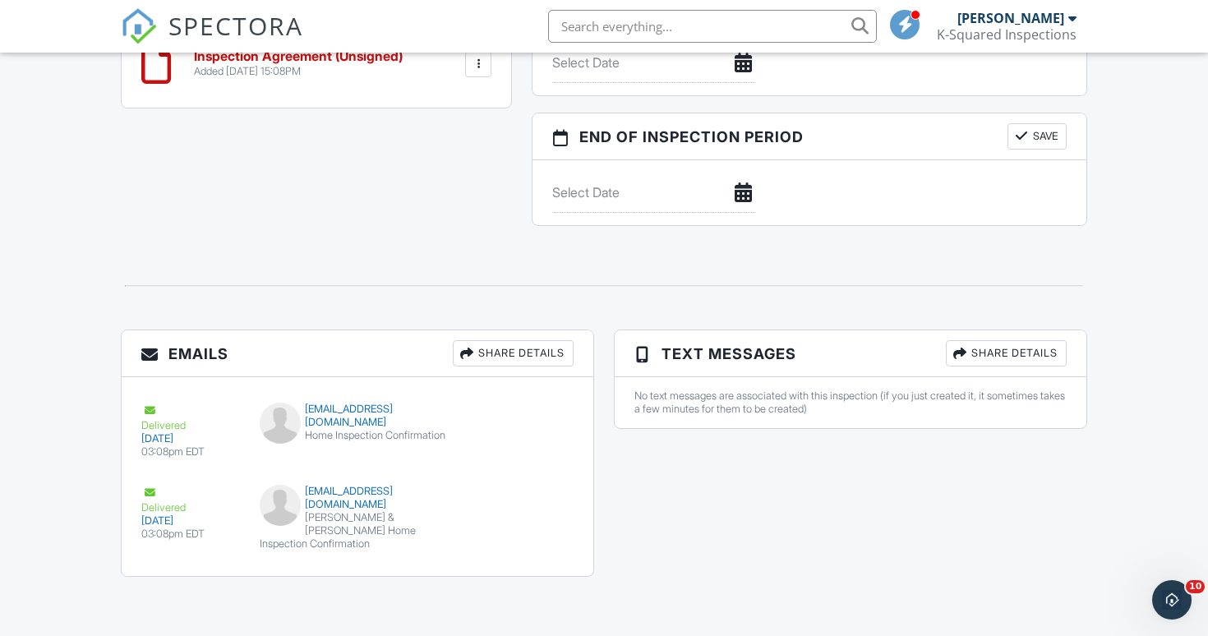
scroll to position [1607, 0]
